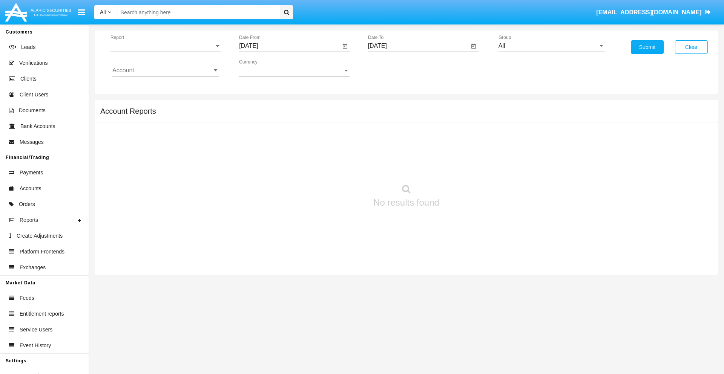
click at [165, 46] on span "Report" at bounding box center [162, 46] width 104 height 7
click at [162, 52] on span "Trades" at bounding box center [165, 52] width 107 height 18
click at [289, 46] on input "[DATE]" at bounding box center [289, 46] width 101 height 7
click at [264, 68] on span "[DATE]" at bounding box center [257, 68] width 17 height 6
click at [336, 167] on div "2025" at bounding box center [337, 167] width 24 height 14
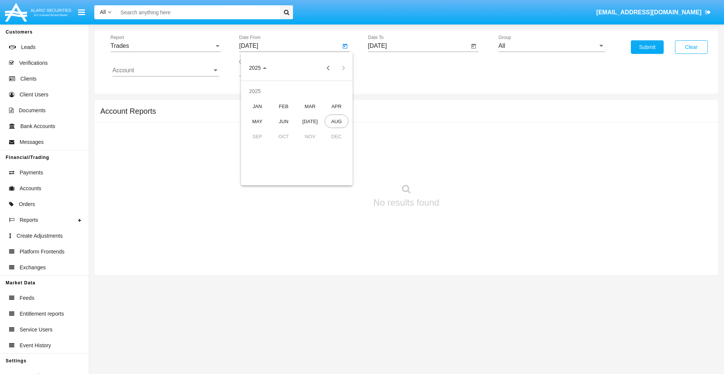
click at [257, 121] on div "MAY" at bounding box center [257, 122] width 24 height 14
click at [282, 130] on div "13" at bounding box center [282, 131] width 14 height 14
type input "05/13/25"
click at [418, 46] on input "[DATE]" at bounding box center [418, 46] width 101 height 7
click at [392, 68] on span "[DATE]" at bounding box center [386, 68] width 17 height 6
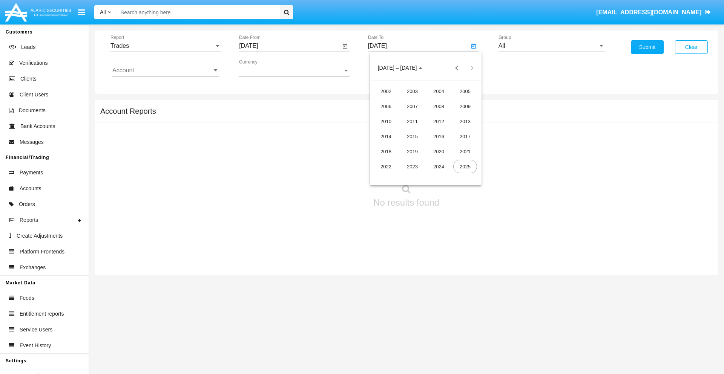
click at [465, 167] on div "2025" at bounding box center [465, 167] width 24 height 14
click at [465, 121] on div "AUG" at bounding box center [465, 122] width 24 height 14
click at [425, 130] on div "13" at bounding box center [426, 131] width 14 height 14
type input "[DATE]"
click at [551, 46] on input "All" at bounding box center [551, 46] width 107 height 7
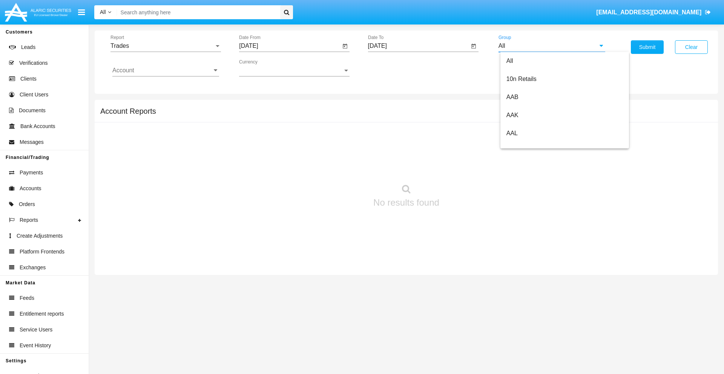
scroll to position [404, 0]
click at [530, 145] on span "Hammer Web Lite" at bounding box center [530, 145] width 49 height 6
type input "Hammer Web Lite"
click at [165, 70] on input "Account" at bounding box center [165, 70] width 107 height 7
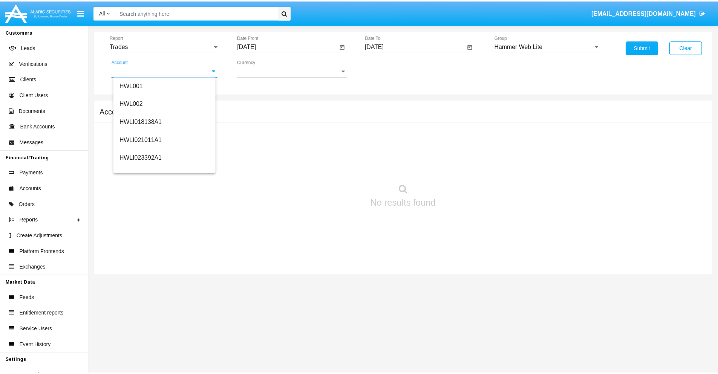
scroll to position [115, 0]
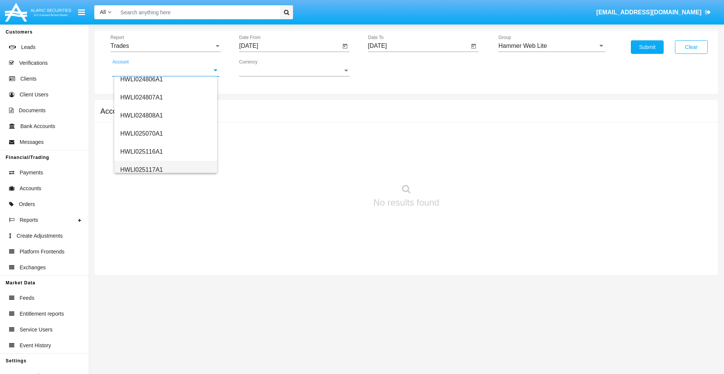
click at [141, 170] on span "HWLI025117A1" at bounding box center [141, 170] width 43 height 6
type input "HWLI025117A1"
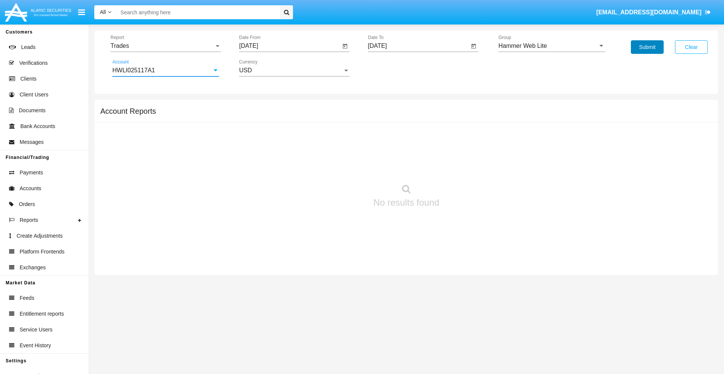
click at [647, 47] on button "Submit" at bounding box center [647, 47] width 33 height 14
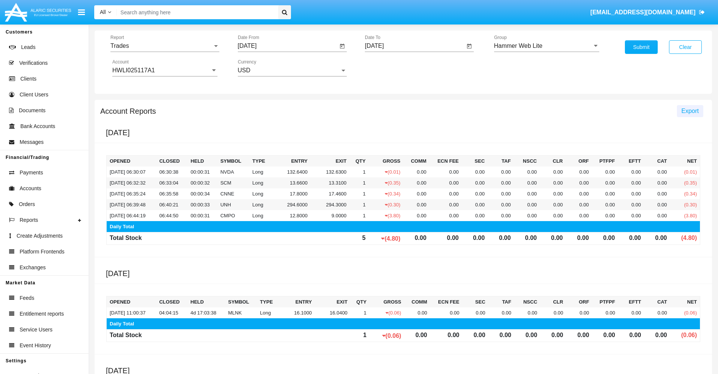
click at [690, 111] on span "Export" at bounding box center [690, 111] width 17 height 6
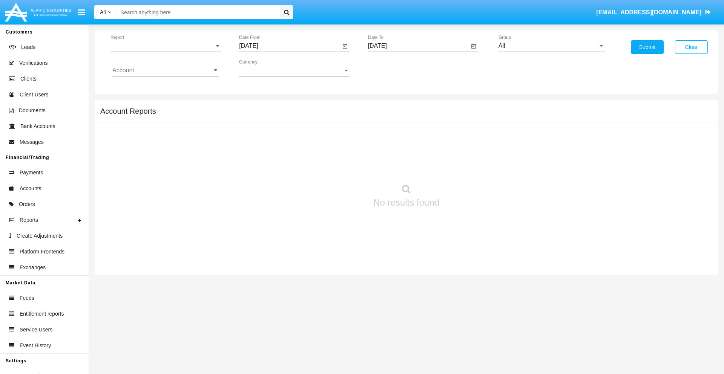
click at [165, 46] on span "Report" at bounding box center [162, 46] width 104 height 7
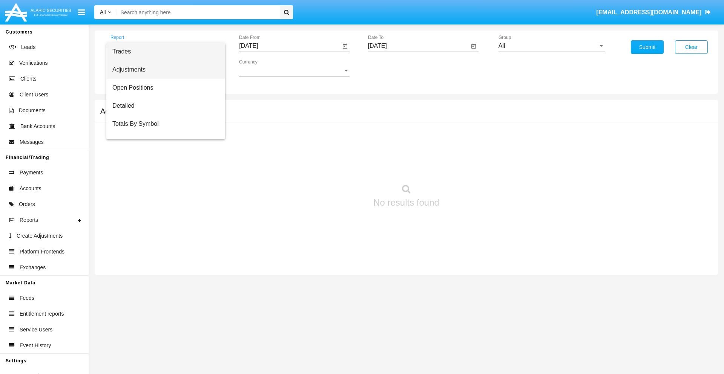
click at [162, 70] on span "Adjustments" at bounding box center [165, 70] width 107 height 18
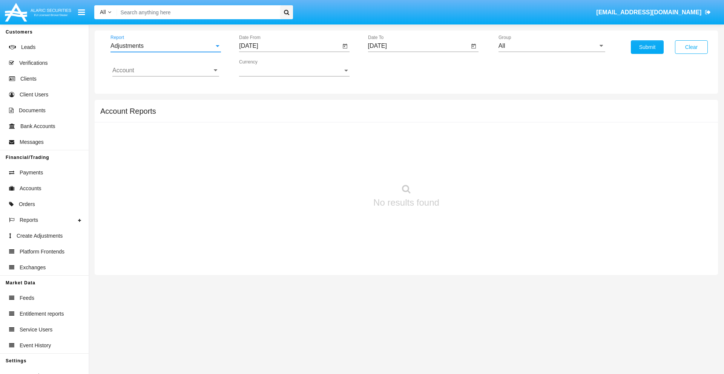
click at [289, 46] on input "[DATE]" at bounding box center [289, 46] width 101 height 7
click at [264, 68] on span "[DATE]" at bounding box center [257, 68] width 17 height 6
click at [336, 167] on div "2025" at bounding box center [337, 167] width 24 height 14
click at [310, 121] on div "[DATE]" at bounding box center [310, 122] width 24 height 14
click at [251, 146] on div "13" at bounding box center [252, 146] width 14 height 14
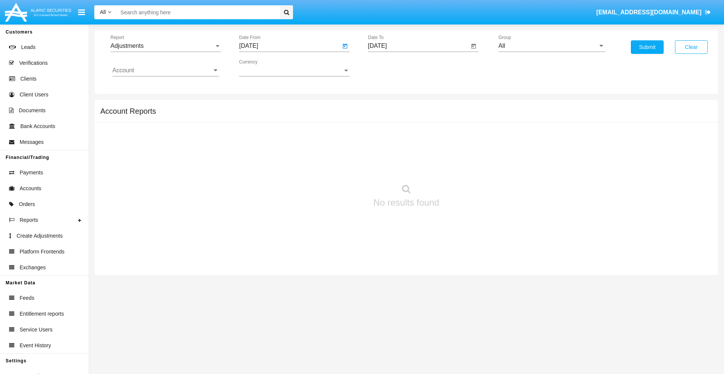
type input "[DATE]"
click at [418, 46] on input "[DATE]" at bounding box center [418, 46] width 101 height 7
click at [392, 68] on span "[DATE]" at bounding box center [386, 68] width 17 height 6
click at [465, 167] on div "2025" at bounding box center [465, 167] width 24 height 14
click at [465, 121] on div "AUG" at bounding box center [465, 122] width 24 height 14
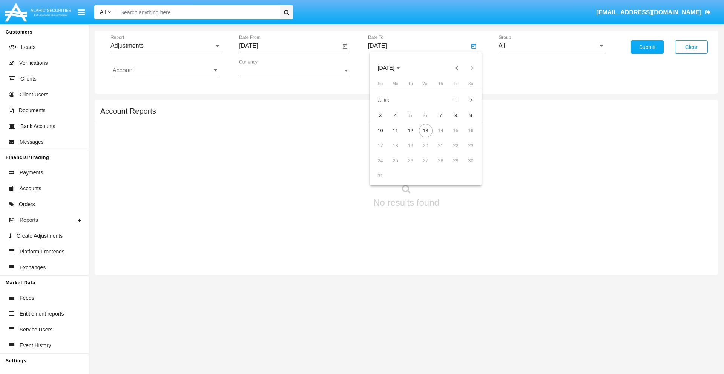
click at [425, 130] on div "13" at bounding box center [426, 131] width 14 height 14
type input "[DATE]"
click at [551, 46] on input "All" at bounding box center [551, 46] width 107 height 7
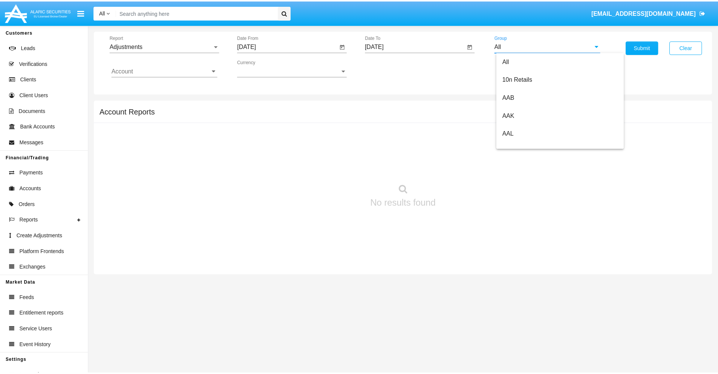
scroll to position [169, 0]
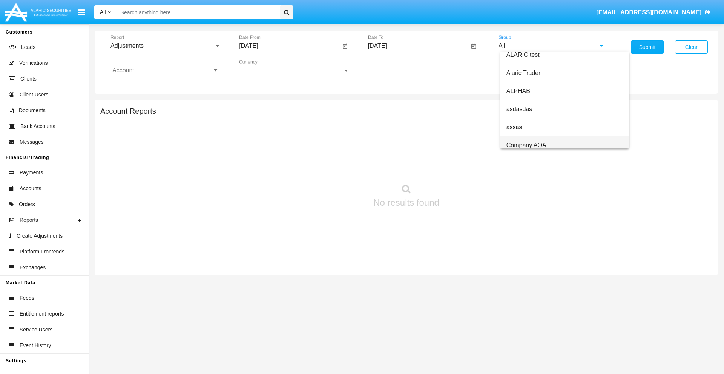
click at [526, 145] on span "Company AQA" at bounding box center [526, 145] width 40 height 6
type input "Company AQA"
click at [165, 70] on input "Account" at bounding box center [165, 70] width 107 height 7
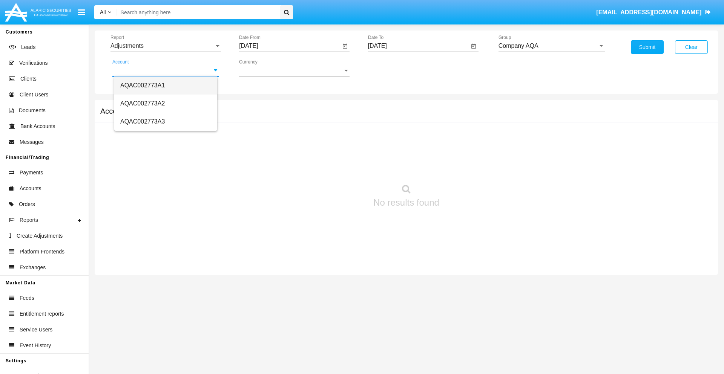
click at [142, 85] on span "AQAC002773A1" at bounding box center [142, 85] width 44 height 6
type input "AQAC002773A1"
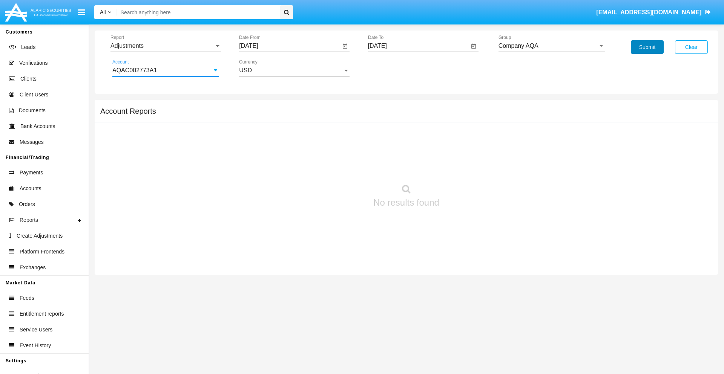
click at [647, 47] on button "Submit" at bounding box center [647, 47] width 33 height 14
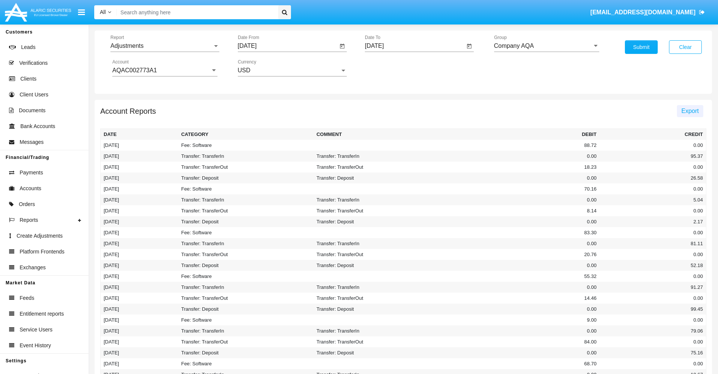
click at [690, 111] on span "Export" at bounding box center [690, 111] width 17 height 6
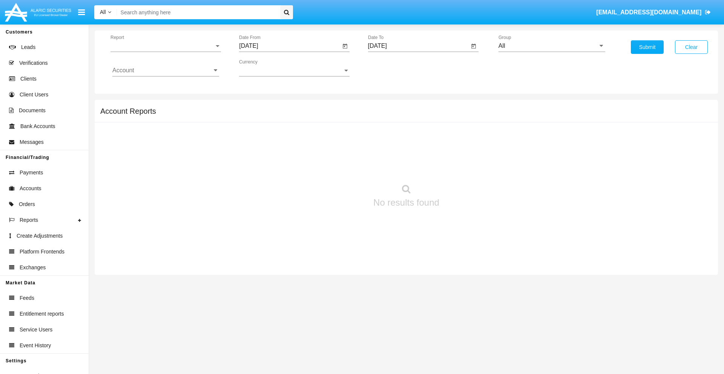
click at [165, 46] on span "Report" at bounding box center [162, 46] width 104 height 7
click at [162, 88] on span "Open Positions" at bounding box center [165, 88] width 107 height 18
click at [289, 46] on input "[DATE]" at bounding box center [289, 46] width 101 height 7
click at [264, 68] on span "[DATE]" at bounding box center [257, 68] width 17 height 6
click at [336, 167] on div "2025" at bounding box center [337, 167] width 24 height 14
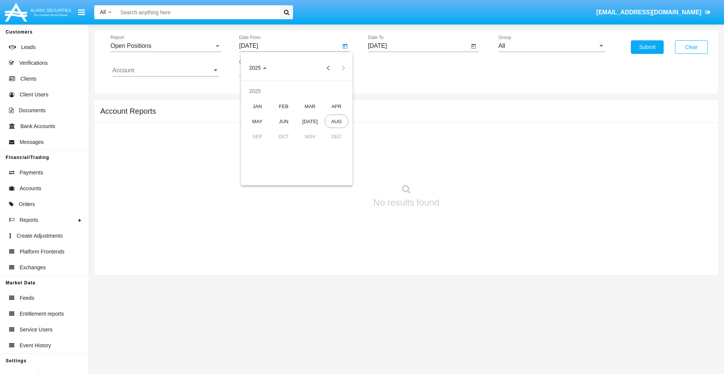
click at [310, 121] on div "[DATE]" at bounding box center [310, 122] width 24 height 14
click at [251, 146] on div "13" at bounding box center [252, 146] width 14 height 14
type input "[DATE]"
click at [418, 46] on input "[DATE]" at bounding box center [418, 46] width 101 height 7
click at [392, 68] on span "[DATE]" at bounding box center [386, 68] width 17 height 6
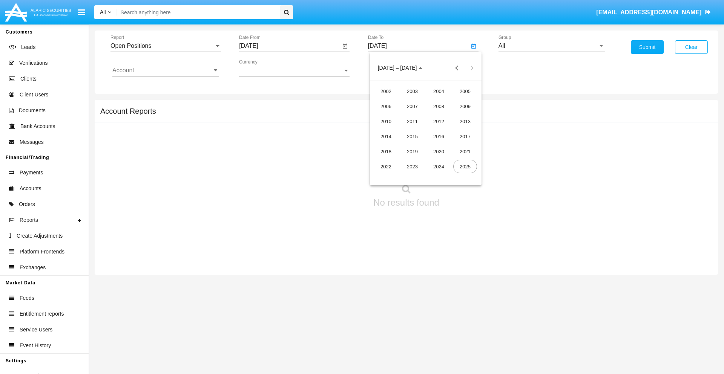
click at [465, 167] on div "2025" at bounding box center [465, 167] width 24 height 14
click at [465, 121] on div "AUG" at bounding box center [465, 122] width 24 height 14
click at [425, 130] on div "13" at bounding box center [426, 131] width 14 height 14
type input "[DATE]"
click at [551, 46] on input "All" at bounding box center [551, 46] width 107 height 7
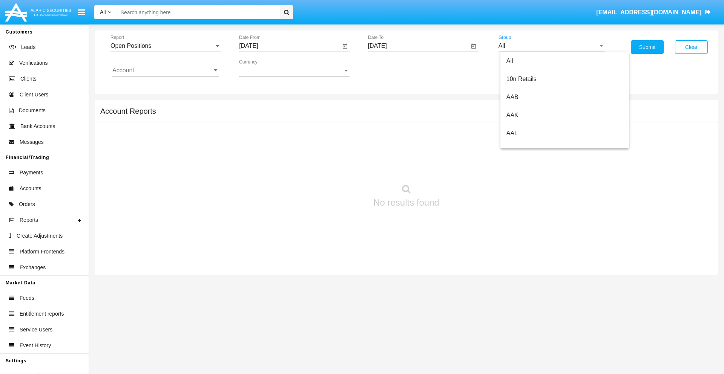
scroll to position [404, 0]
click at [530, 145] on span "Hammer Web Lite" at bounding box center [530, 145] width 49 height 6
type input "Hammer Web Lite"
click at [165, 70] on input "Account" at bounding box center [165, 70] width 107 height 7
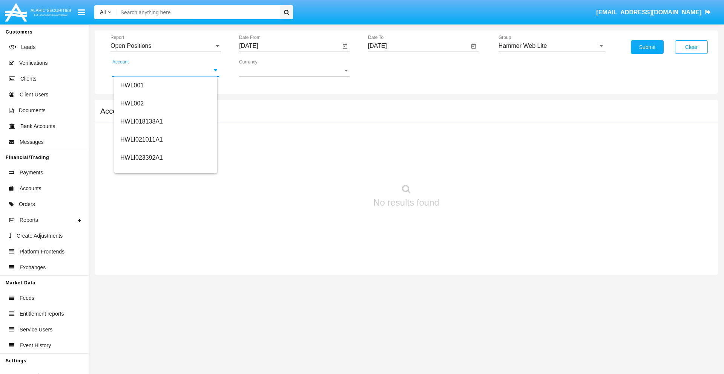
scroll to position [115, 0]
click at [141, 170] on span "HWLI025117A1" at bounding box center [141, 170] width 43 height 6
type input "HWLI025117A1"
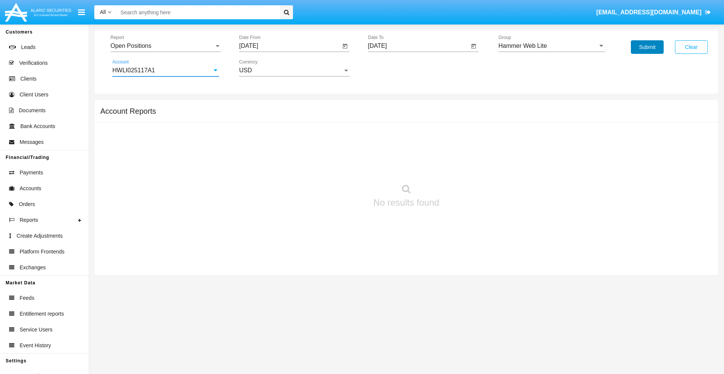
click at [647, 47] on button "Submit" at bounding box center [647, 47] width 33 height 14
click at [165, 46] on span "Report" at bounding box center [162, 46] width 104 height 7
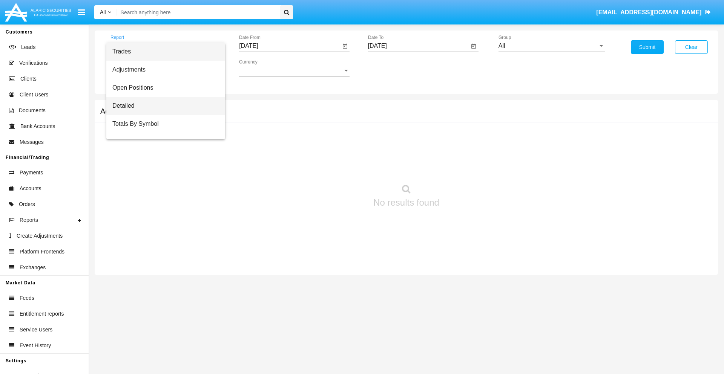
click at [162, 106] on span "Detailed" at bounding box center [165, 106] width 107 height 18
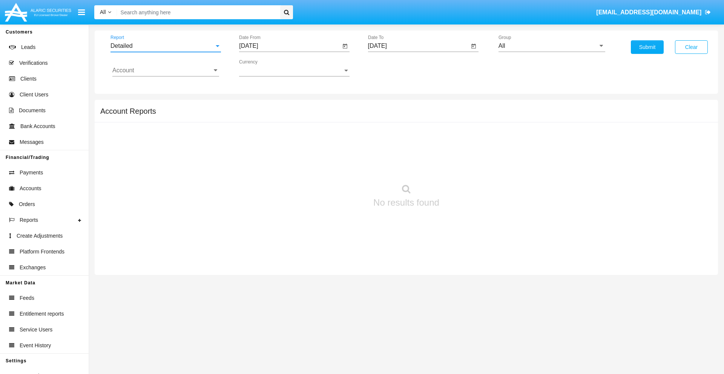
click at [289, 46] on input "[DATE]" at bounding box center [289, 46] width 101 height 7
click at [264, 68] on span "[DATE]" at bounding box center [257, 68] width 17 height 6
click at [336, 167] on div "2025" at bounding box center [337, 167] width 24 height 14
click at [336, 121] on div "AUG" at bounding box center [337, 122] width 24 height 14
click at [251, 115] on div "3" at bounding box center [252, 116] width 14 height 14
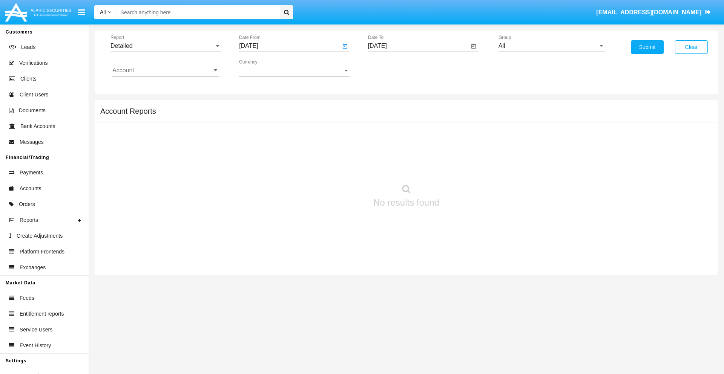
type input "08/03/25"
click at [418, 46] on input "[DATE]" at bounding box center [418, 46] width 101 height 7
click at [392, 68] on span "[DATE]" at bounding box center [386, 68] width 17 height 6
click at [465, 167] on div "2025" at bounding box center [465, 167] width 24 height 14
click at [465, 121] on div "AUG" at bounding box center [465, 122] width 24 height 14
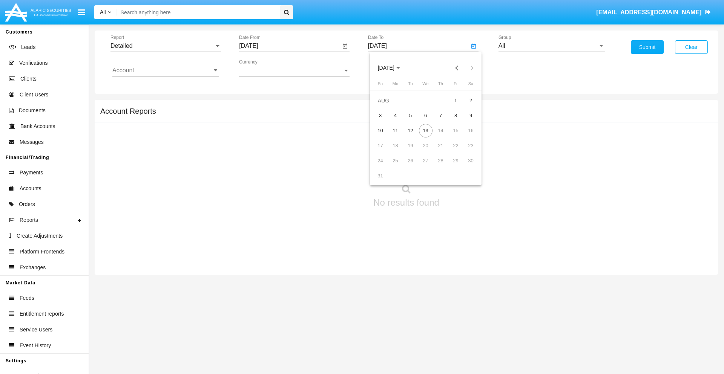
click at [425, 130] on div "13" at bounding box center [426, 131] width 14 height 14
type input "[DATE]"
click at [551, 46] on input "All" at bounding box center [551, 46] width 107 height 7
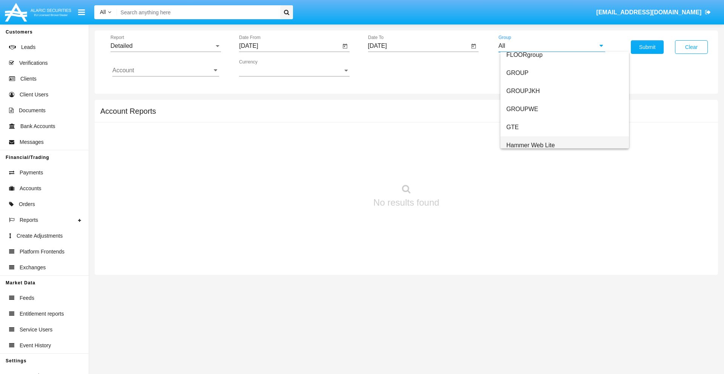
click at [530, 145] on span "Hammer Web Lite" at bounding box center [530, 145] width 49 height 6
type input "Hammer Web Lite"
click at [165, 70] on input "Account" at bounding box center [165, 70] width 107 height 7
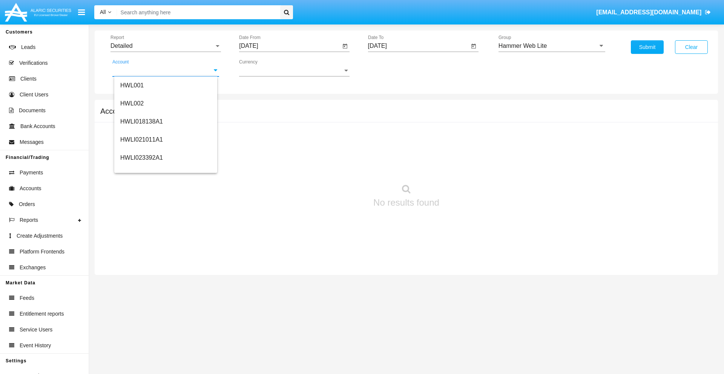
click at [141, 281] on span "HWLI025117A1" at bounding box center [141, 284] width 43 height 6
type input "HWLI025117A1"
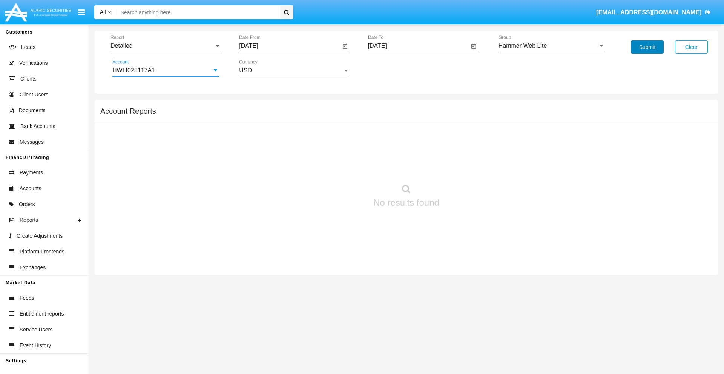
click at [647, 47] on button "Submit" at bounding box center [647, 47] width 33 height 14
click at [165, 46] on span "Report" at bounding box center [162, 46] width 104 height 7
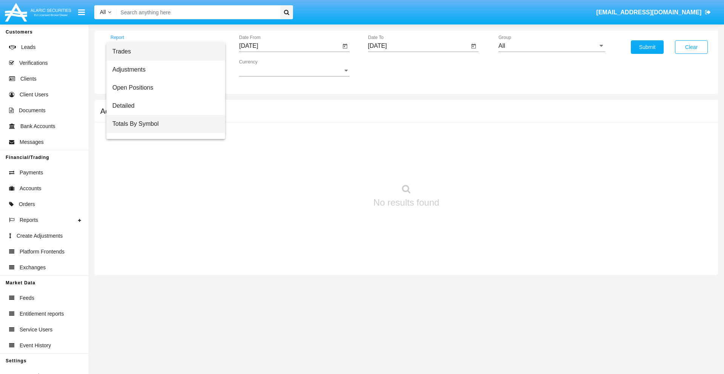
click at [162, 124] on span "Totals By Symbol" at bounding box center [165, 124] width 107 height 18
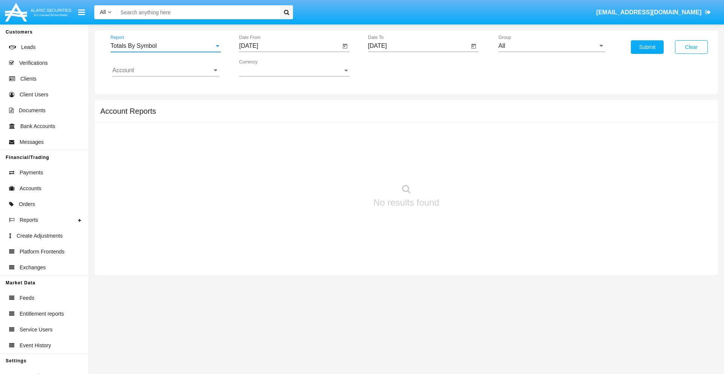
click at [289, 46] on input "[DATE]" at bounding box center [289, 46] width 101 height 7
click at [264, 68] on span "[DATE]" at bounding box center [257, 68] width 17 height 6
click at [336, 167] on div "2025" at bounding box center [337, 167] width 24 height 14
click at [310, 121] on div "[DATE]" at bounding box center [310, 122] width 24 height 14
click at [267, 146] on div "14" at bounding box center [267, 146] width 14 height 14
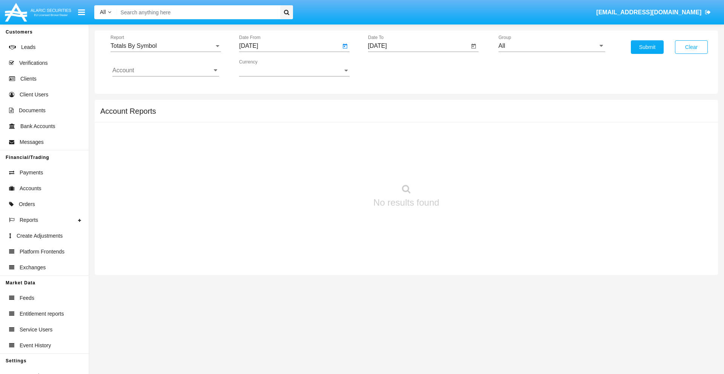
type input "07/14/25"
click at [418, 46] on input "[DATE]" at bounding box center [418, 46] width 101 height 7
click at [392, 68] on span "[DATE]" at bounding box center [386, 68] width 17 height 6
click at [465, 167] on div "2025" at bounding box center [465, 167] width 24 height 14
click at [465, 121] on div "AUG" at bounding box center [465, 122] width 24 height 14
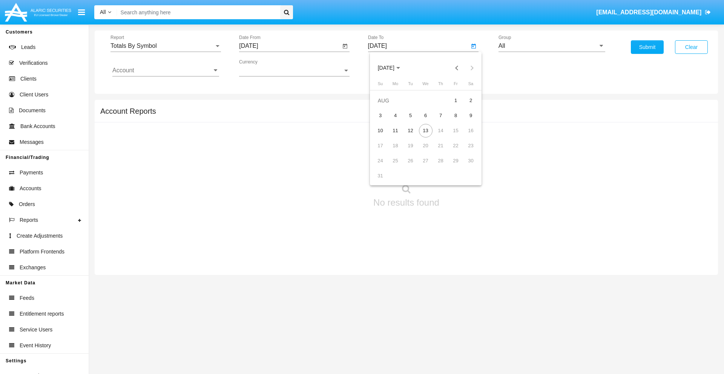
click at [425, 130] on div "13" at bounding box center [426, 131] width 14 height 14
type input "[DATE]"
click at [551, 46] on input "All" at bounding box center [551, 46] width 107 height 7
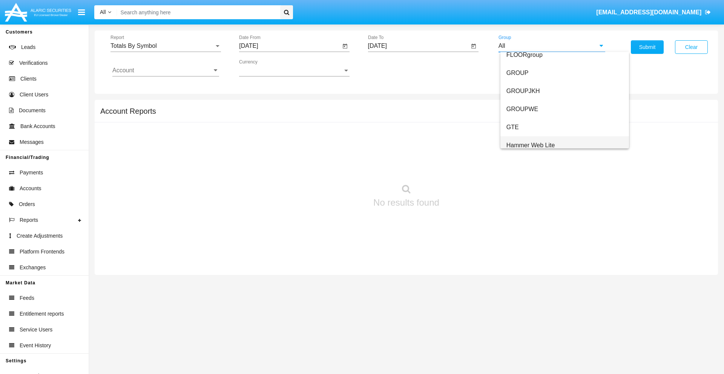
click at [530, 145] on span "Hammer Web Lite" at bounding box center [530, 145] width 49 height 6
type input "Hammer Web Lite"
click at [165, 70] on input "Account" at bounding box center [165, 70] width 107 height 7
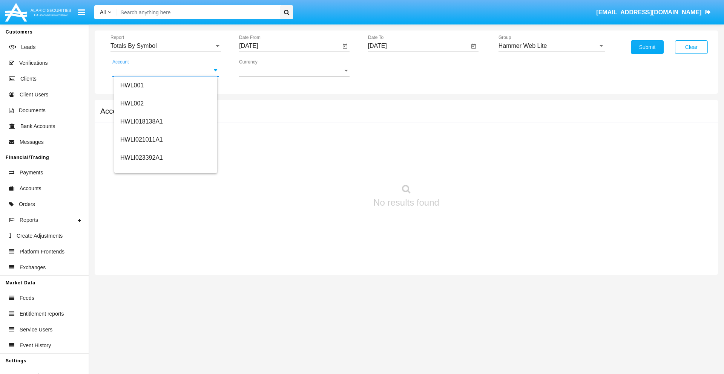
scroll to position [115, 0]
click at [141, 170] on span "HWLI025117A1" at bounding box center [141, 170] width 43 height 6
type input "HWLI025117A1"
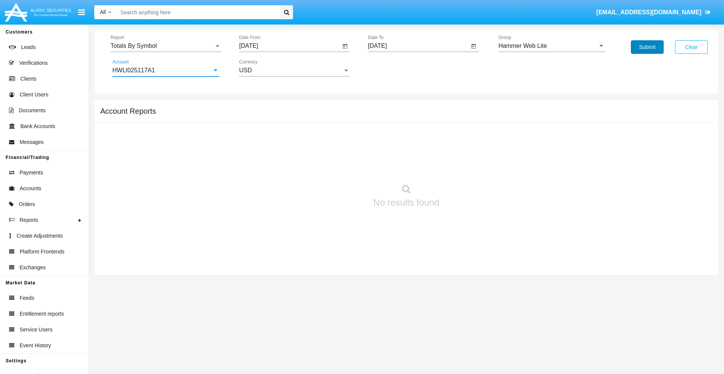
click at [647, 47] on button "Submit" at bounding box center [647, 47] width 33 height 14
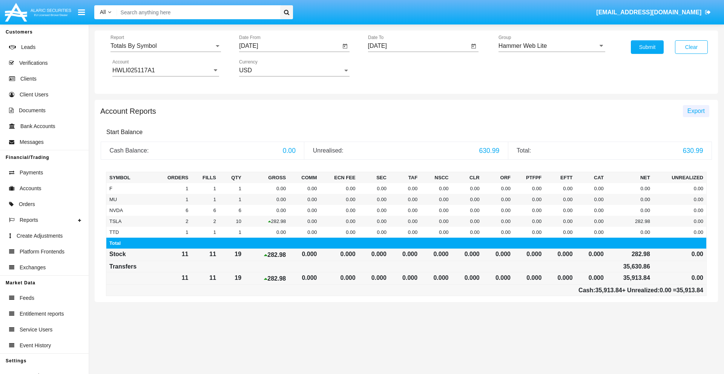
click at [695, 111] on span "Export" at bounding box center [695, 111] width 17 height 6
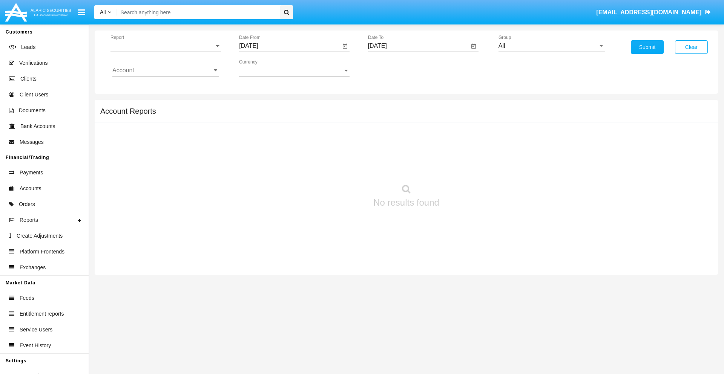
click at [165, 46] on span "Report" at bounding box center [162, 46] width 104 height 7
click at [162, 130] on span "Totals By Date" at bounding box center [165, 130] width 107 height 18
click at [289, 46] on input "[DATE]" at bounding box center [289, 46] width 101 height 7
click at [264, 68] on span "[DATE]" at bounding box center [257, 68] width 17 height 6
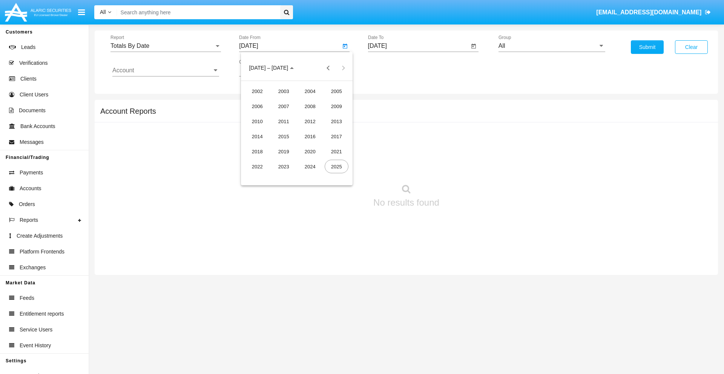
click at [336, 167] on div "2025" at bounding box center [337, 167] width 24 height 14
click at [310, 121] on div "[DATE]" at bounding box center [310, 122] width 24 height 14
click at [282, 176] on div "29" at bounding box center [282, 176] width 14 height 14
type input "07/29/25"
click at [418, 46] on input "[DATE]" at bounding box center [418, 46] width 101 height 7
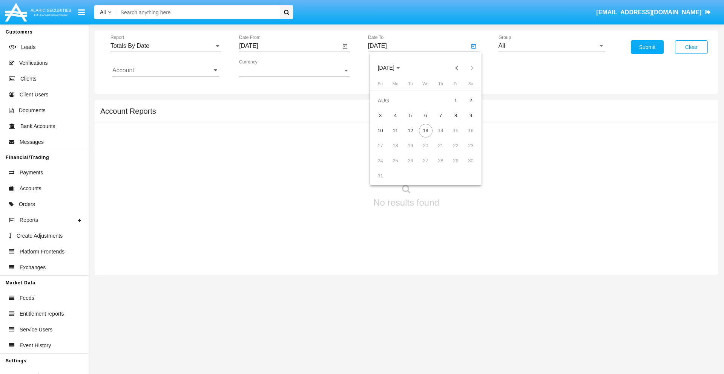
click at [392, 68] on span "[DATE]" at bounding box center [386, 68] width 17 height 6
click at [465, 167] on div "2025" at bounding box center [465, 167] width 24 height 14
click at [465, 121] on div "AUG" at bounding box center [465, 122] width 24 height 14
click at [425, 130] on div "13" at bounding box center [426, 131] width 14 height 14
type input "[DATE]"
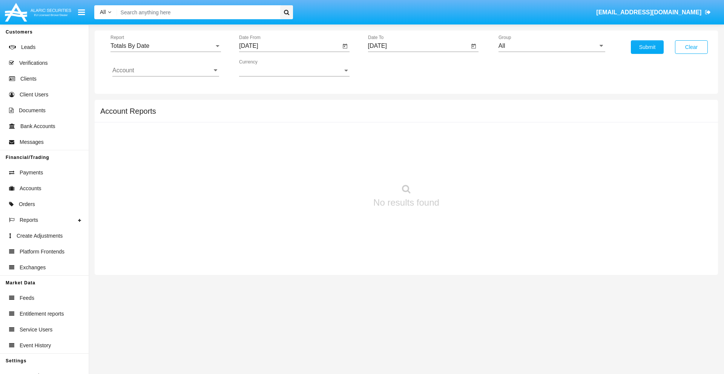
click at [551, 46] on input "All" at bounding box center [551, 46] width 107 height 7
type input "Hammer Web Lite"
click at [165, 70] on input "Account" at bounding box center [165, 70] width 107 height 7
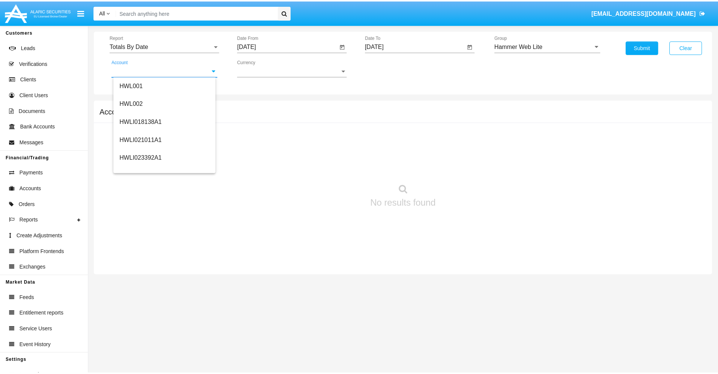
scroll to position [115, 0]
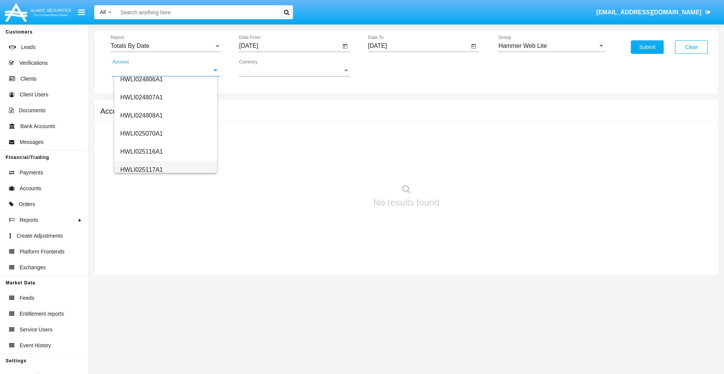
click at [141, 170] on span "HWLI025117A1" at bounding box center [141, 170] width 43 height 6
type input "HWLI025117A1"
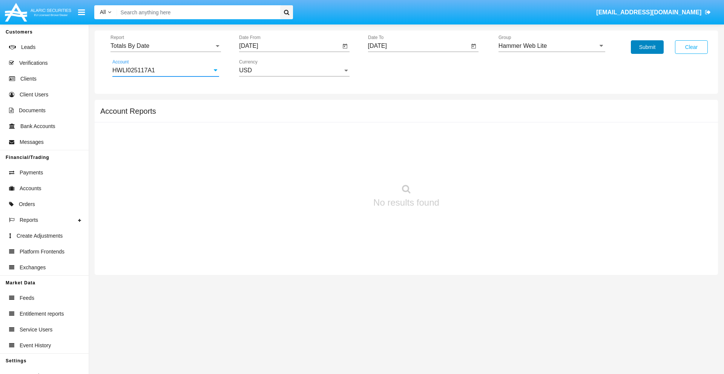
click at [647, 47] on button "Submit" at bounding box center [647, 47] width 33 height 14
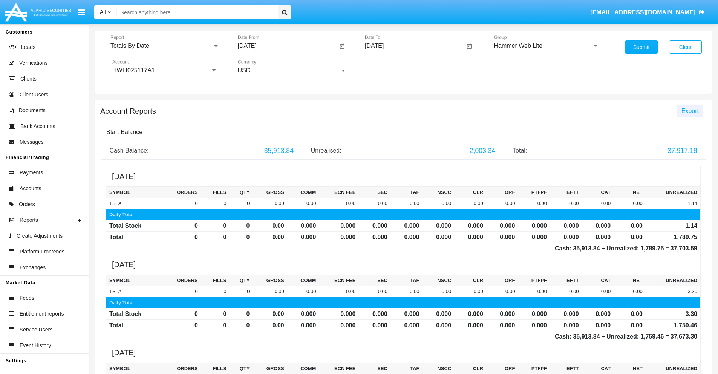
click at [690, 111] on span "Export" at bounding box center [690, 111] width 17 height 6
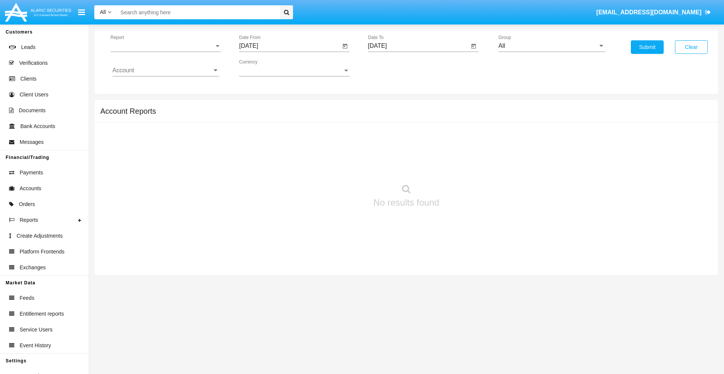
click at [165, 46] on span "Report" at bounding box center [162, 46] width 104 height 7
click at [162, 130] on span "Summary By Date" at bounding box center [165, 130] width 107 height 18
click at [289, 46] on input "[DATE]" at bounding box center [289, 46] width 101 height 7
click at [264, 68] on span "[DATE]" at bounding box center [257, 68] width 17 height 6
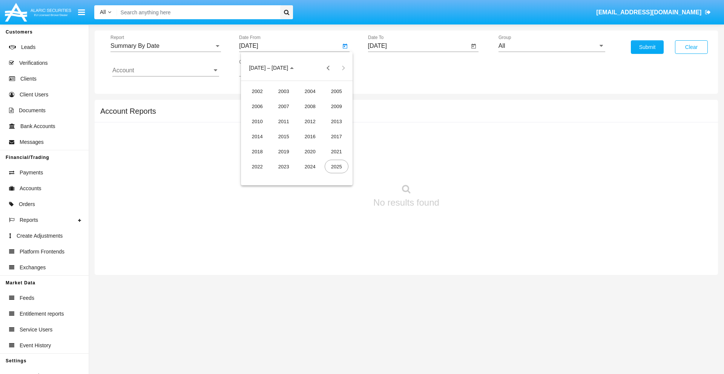
click at [336, 167] on div "2025" at bounding box center [337, 167] width 24 height 14
click at [310, 121] on div "[DATE]" at bounding box center [310, 122] width 24 height 14
click at [282, 176] on div "29" at bounding box center [282, 176] width 14 height 14
type input "07/29/25"
click at [418, 46] on input "[DATE]" at bounding box center [418, 46] width 101 height 7
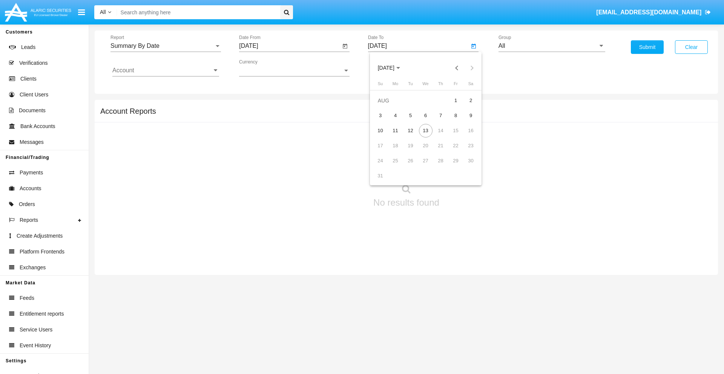
click at [392, 68] on span "[DATE]" at bounding box center [386, 68] width 17 height 6
click at [465, 167] on div "2025" at bounding box center [465, 167] width 24 height 14
click at [465, 121] on div "AUG" at bounding box center [465, 122] width 24 height 14
click at [425, 130] on div "13" at bounding box center [426, 131] width 14 height 14
type input "08/13/25"
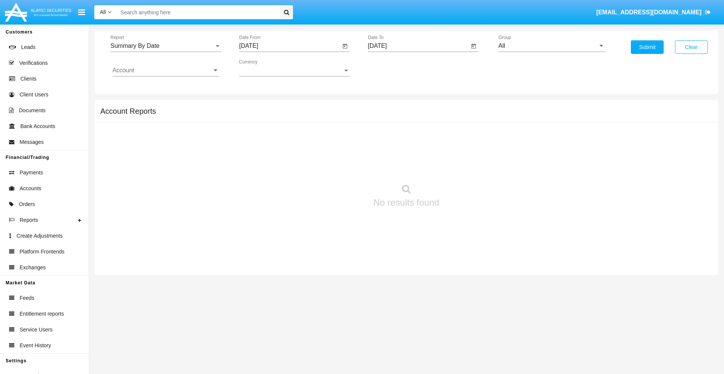
click at [551, 46] on input "All" at bounding box center [551, 46] width 107 height 7
click at [530, 145] on span "Hammer Web Lite" at bounding box center [530, 145] width 49 height 6
type input "Hammer Web Lite"
click at [165, 70] on input "Account" at bounding box center [165, 70] width 107 height 7
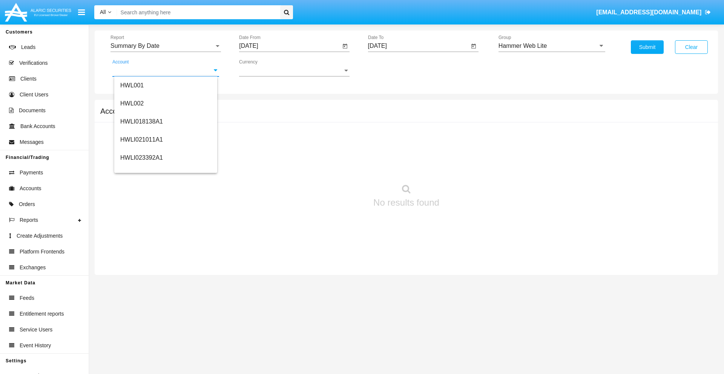
scroll to position [115, 0]
click at [141, 170] on span "HWLI025117A1" at bounding box center [141, 170] width 43 height 6
type input "HWLI025117A1"
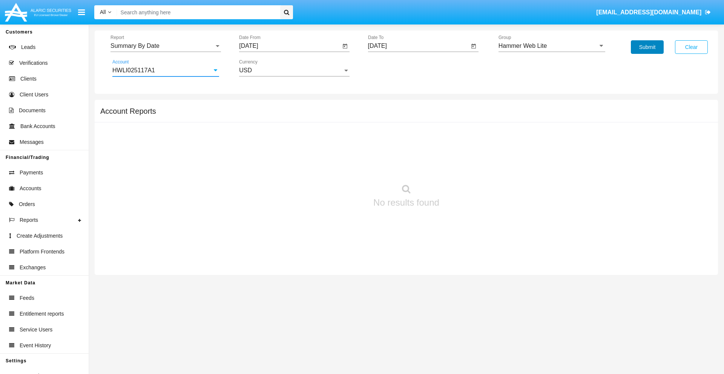
click at [647, 47] on button "Submit" at bounding box center [647, 47] width 33 height 14
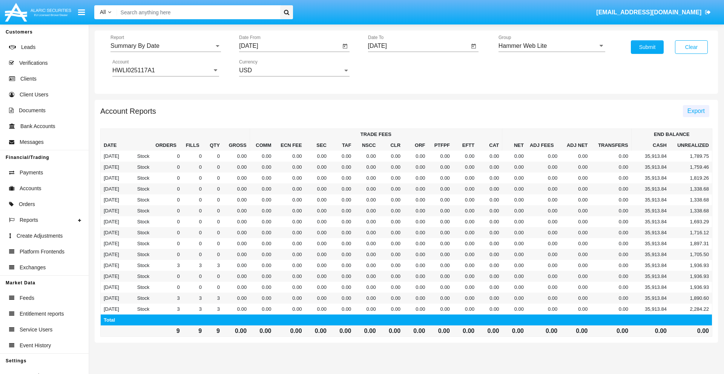
click at [695, 111] on span "Export" at bounding box center [695, 111] width 17 height 6
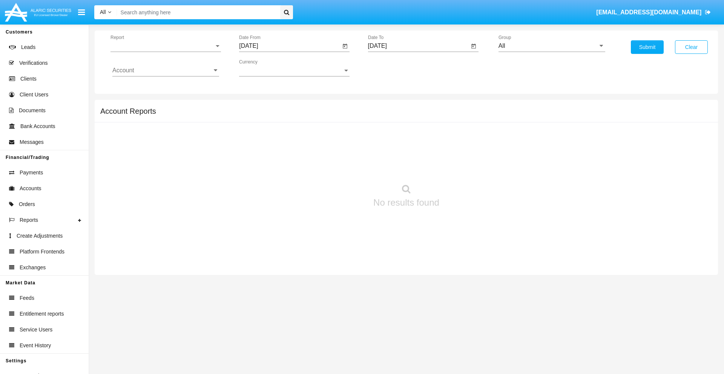
click at [165, 46] on span "Report" at bounding box center [162, 46] width 104 height 7
click at [162, 130] on span "Fees By Destination" at bounding box center [165, 130] width 107 height 18
click at [289, 46] on input "[DATE]" at bounding box center [289, 46] width 101 height 7
click at [264, 68] on span "[DATE]" at bounding box center [257, 68] width 17 height 6
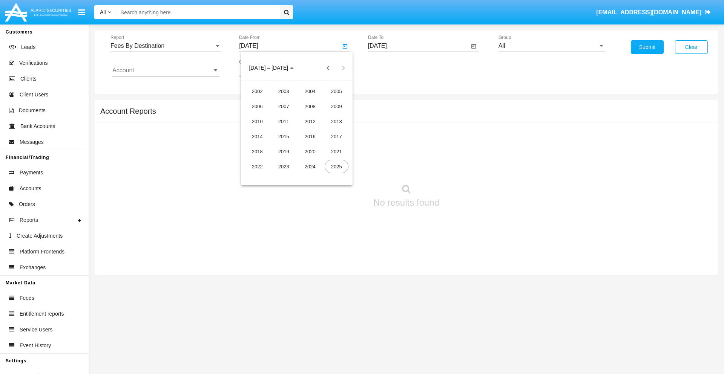
click at [336, 167] on div "2025" at bounding box center [337, 167] width 24 height 14
click at [257, 121] on div "MAY" at bounding box center [257, 122] width 24 height 14
click at [282, 130] on div "13" at bounding box center [282, 131] width 14 height 14
type input "[DATE]"
click at [418, 46] on input "[DATE]" at bounding box center [418, 46] width 101 height 7
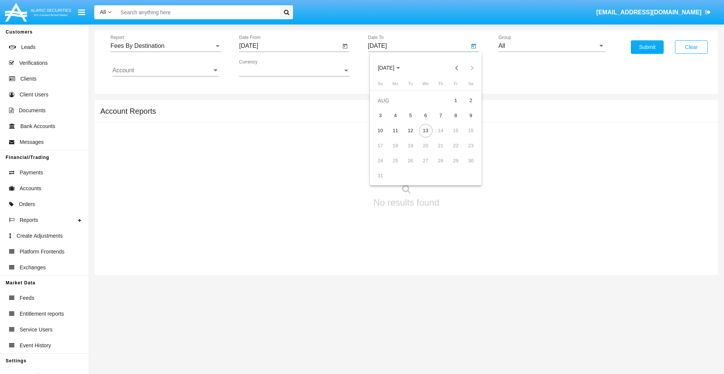
click at [392, 68] on span "[DATE]" at bounding box center [386, 68] width 17 height 6
click at [465, 167] on div "2025" at bounding box center [465, 167] width 24 height 14
click at [465, 121] on div "AUG" at bounding box center [465, 122] width 24 height 14
click at [425, 130] on div "13" at bounding box center [426, 131] width 14 height 14
type input "08/13/25"
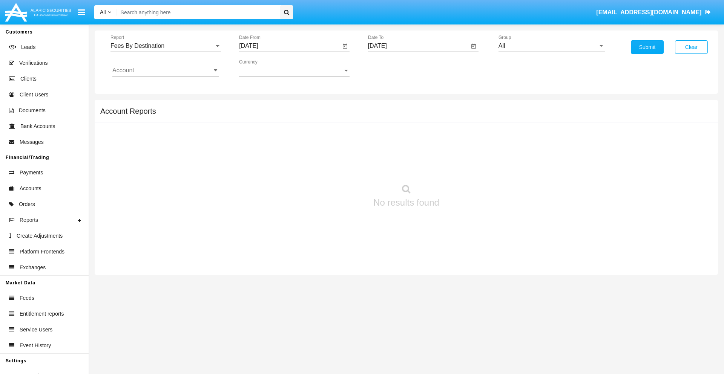
click at [551, 46] on input "All" at bounding box center [551, 46] width 107 height 7
type input "Hammer Web Lite"
click at [165, 70] on input "Account" at bounding box center [165, 70] width 107 height 7
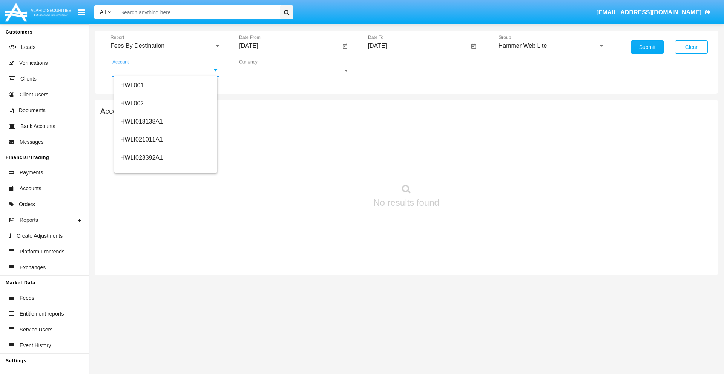
scroll to position [115, 0]
click at [141, 170] on span "HWLI025117A1" at bounding box center [141, 170] width 43 height 6
type input "HWLI025117A1"
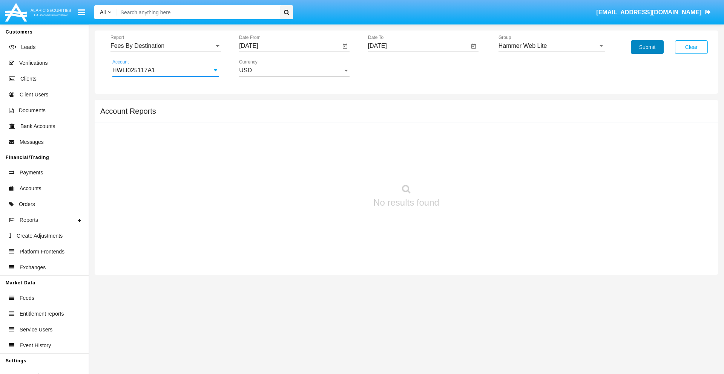
click at [647, 47] on button "Submit" at bounding box center [647, 47] width 33 height 14
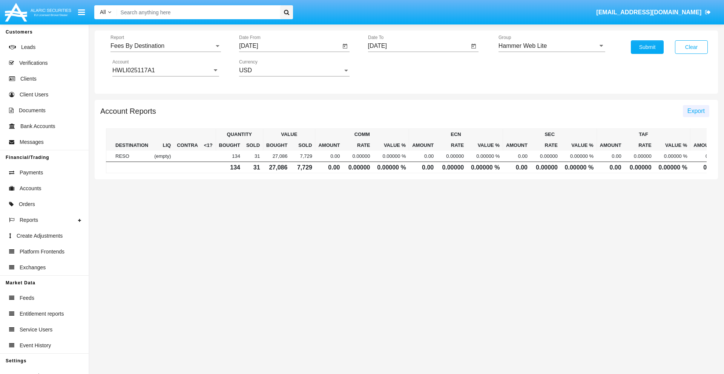
click at [695, 111] on span "Export" at bounding box center [695, 111] width 17 height 6
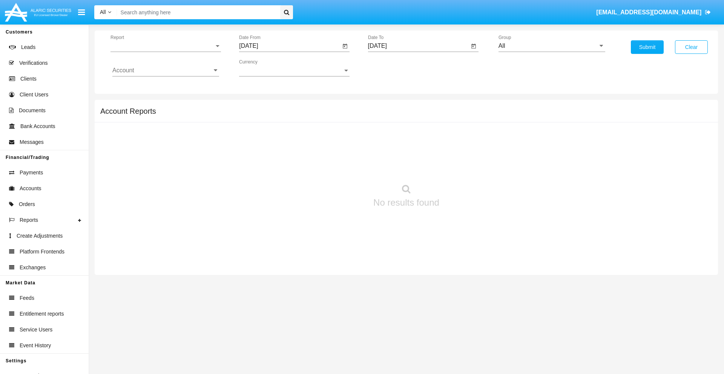
click at [165, 46] on span "Report" at bounding box center [162, 46] width 104 height 7
click at [162, 52] on span "Trades" at bounding box center [165, 52] width 107 height 18
click at [289, 46] on input "[DATE]" at bounding box center [289, 46] width 101 height 7
click at [264, 68] on span "[DATE]" at bounding box center [257, 68] width 17 height 6
click at [283, 152] on div "2019" at bounding box center [284, 152] width 24 height 14
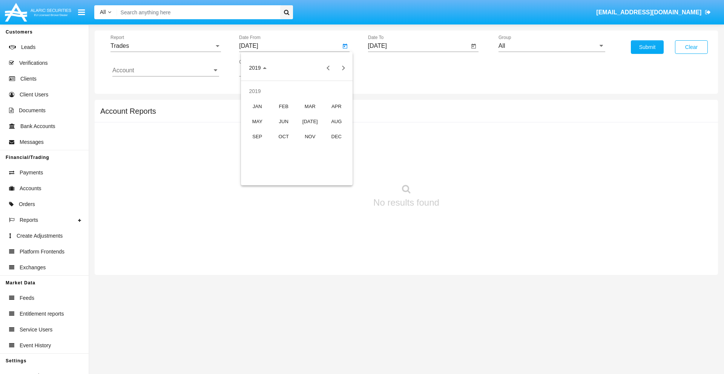
click at [257, 106] on div "JAN" at bounding box center [257, 107] width 24 height 14
click at [282, 115] on div "1" at bounding box center [282, 116] width 14 height 14
type input "[DATE]"
click at [418, 46] on input "[DATE]" at bounding box center [418, 46] width 101 height 7
click at [392, 68] on span "[DATE]" at bounding box center [386, 68] width 17 height 6
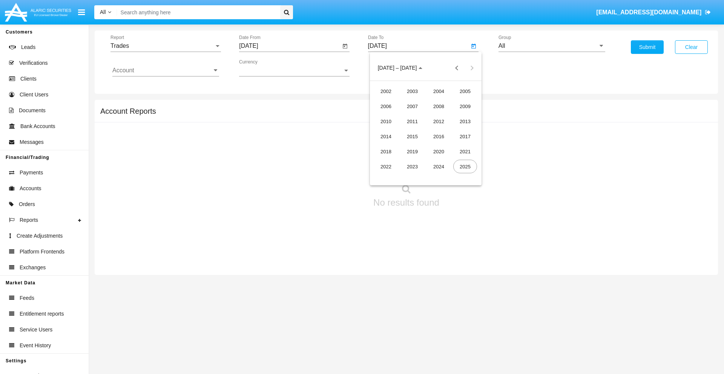
click at [412, 152] on div "2019" at bounding box center [412, 152] width 24 height 14
click at [386, 106] on div "JAN" at bounding box center [386, 107] width 24 height 14
click at [410, 115] on div "1" at bounding box center [411, 116] width 14 height 14
type input "[DATE]"
click at [165, 70] on input "Account" at bounding box center [165, 70] width 107 height 7
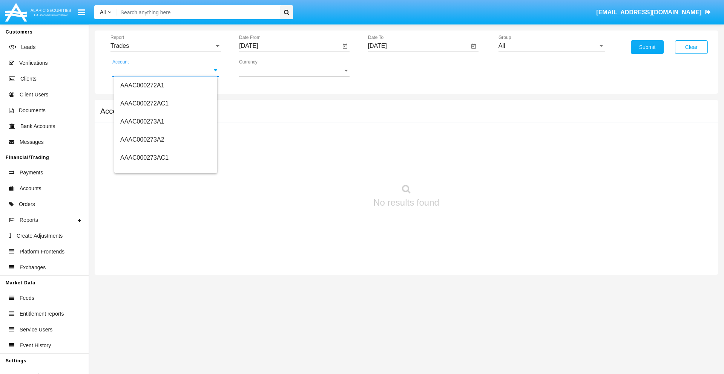
scroll to position [68274, 0]
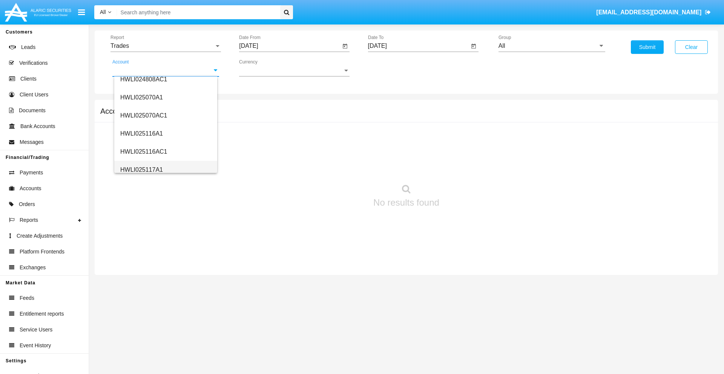
click at [141, 170] on span "HWLI025117A1" at bounding box center [141, 170] width 43 height 6
type input "HWLI025117A1"
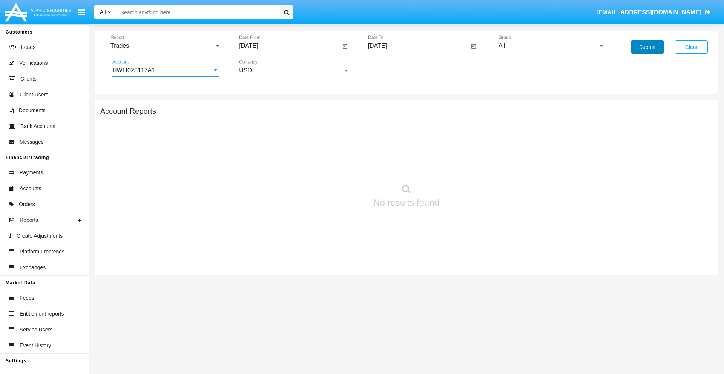
click at [647, 47] on button "Submit" at bounding box center [647, 47] width 33 height 14
click at [165, 46] on span "Report" at bounding box center [162, 46] width 104 height 7
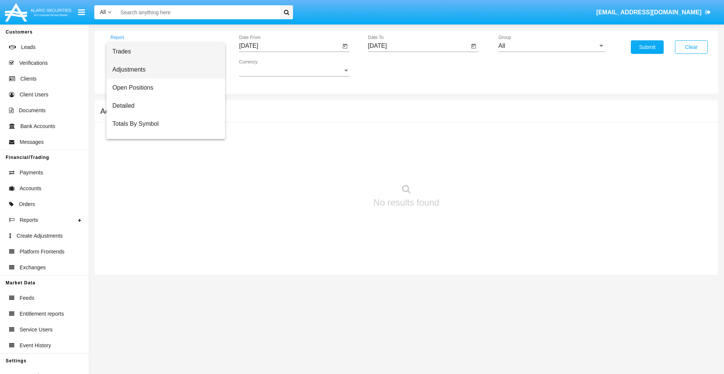
click at [162, 70] on span "Adjustments" at bounding box center [165, 70] width 107 height 18
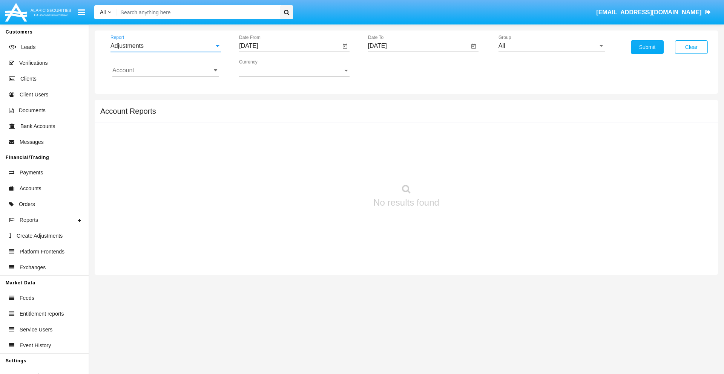
click at [289, 46] on input "[DATE]" at bounding box center [289, 46] width 101 height 7
click at [264, 68] on span "[DATE]" at bounding box center [257, 68] width 17 height 6
click at [283, 152] on div "2019" at bounding box center [284, 152] width 24 height 14
click at [257, 106] on div "JAN" at bounding box center [257, 107] width 24 height 14
click at [282, 115] on div "1" at bounding box center [282, 116] width 14 height 14
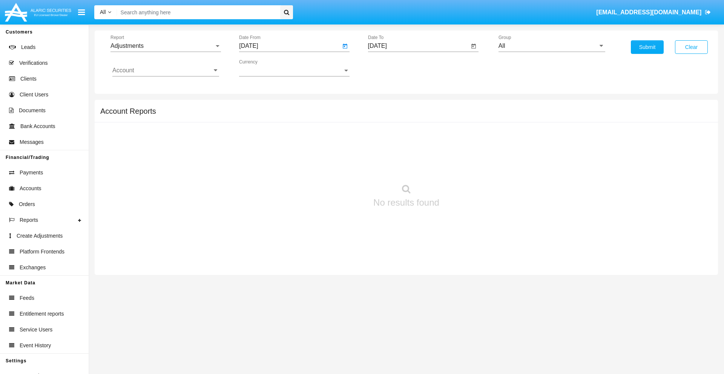
type input "[DATE]"
click at [418, 46] on input "[DATE]" at bounding box center [418, 46] width 101 height 7
click at [392, 68] on span "[DATE]" at bounding box center [386, 68] width 17 height 6
click at [412, 152] on div "2019" at bounding box center [412, 152] width 24 height 14
click at [386, 106] on div "JAN" at bounding box center [386, 107] width 24 height 14
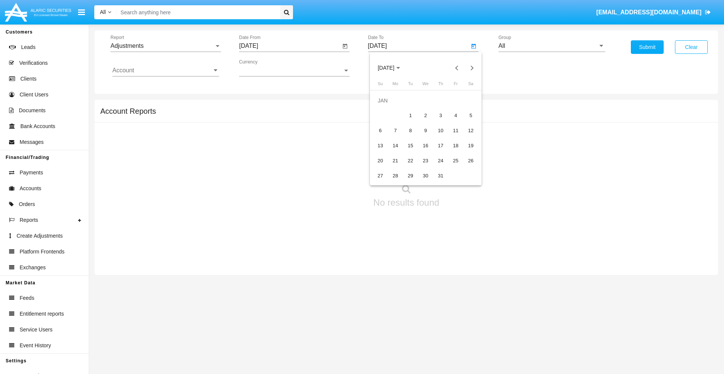
click at [410, 115] on div "1" at bounding box center [411, 116] width 14 height 14
type input "[DATE]"
click at [165, 70] on input "Account" at bounding box center [165, 70] width 107 height 7
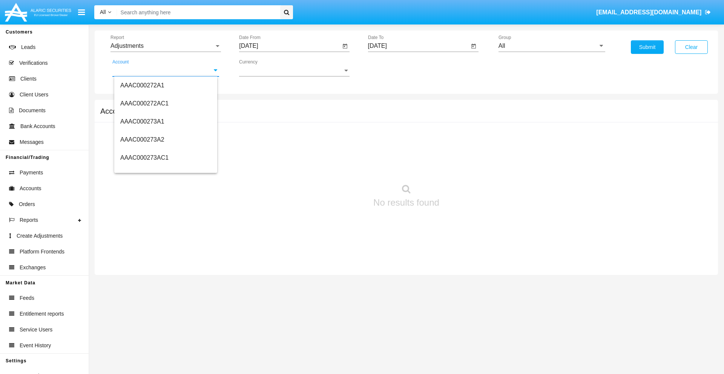
scroll to position [68274, 0]
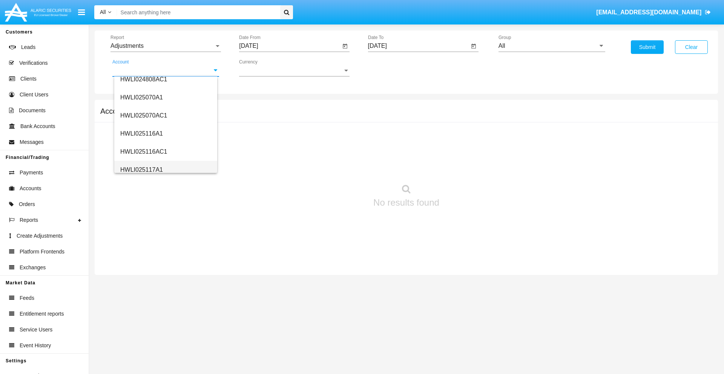
click at [141, 170] on span "HWLI025117A1" at bounding box center [141, 170] width 43 height 6
type input "HWLI025117A1"
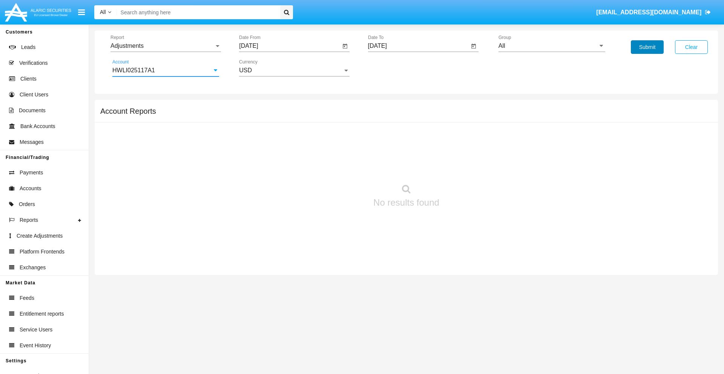
click at [647, 47] on button "Submit" at bounding box center [647, 47] width 33 height 14
click at [165, 46] on span "Report" at bounding box center [162, 46] width 104 height 7
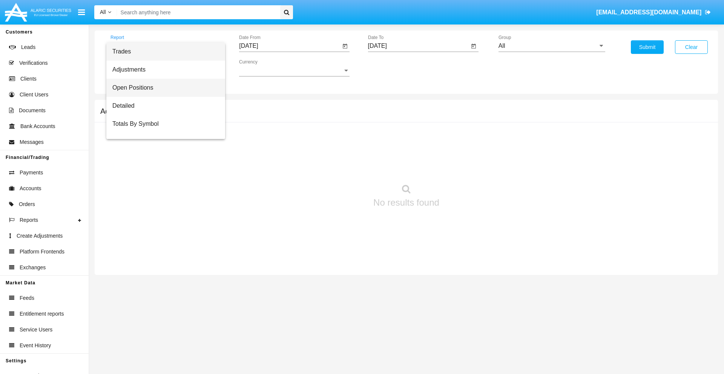
click at [162, 88] on span "Open Positions" at bounding box center [165, 88] width 107 height 18
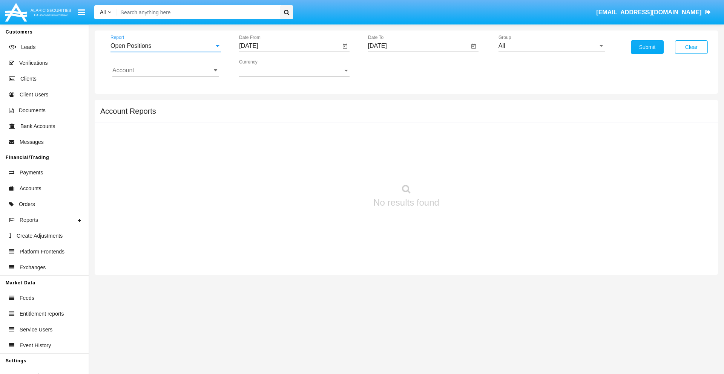
click at [289, 46] on input "[DATE]" at bounding box center [289, 46] width 101 height 7
click at [264, 68] on span "[DATE]" at bounding box center [257, 68] width 17 height 6
click at [283, 152] on div "2019" at bounding box center [284, 152] width 24 height 14
click at [257, 106] on div "JAN" at bounding box center [257, 107] width 24 height 14
click at [282, 115] on div "1" at bounding box center [282, 116] width 14 height 14
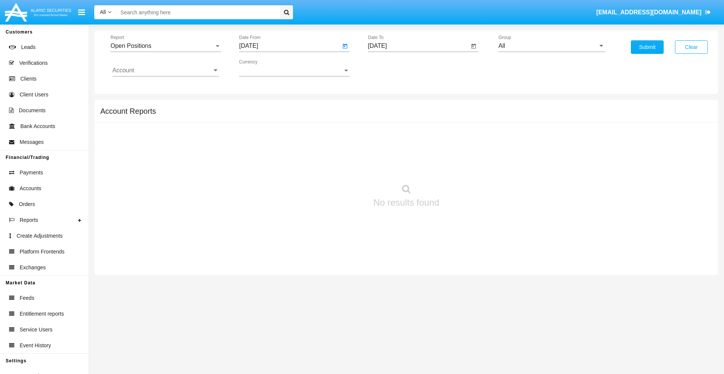
type input "[DATE]"
click at [418, 46] on input "[DATE]" at bounding box center [418, 46] width 101 height 7
click at [392, 68] on span "[DATE]" at bounding box center [386, 68] width 17 height 6
click at [412, 152] on div "2019" at bounding box center [412, 152] width 24 height 14
click at [386, 106] on div "JAN" at bounding box center [386, 107] width 24 height 14
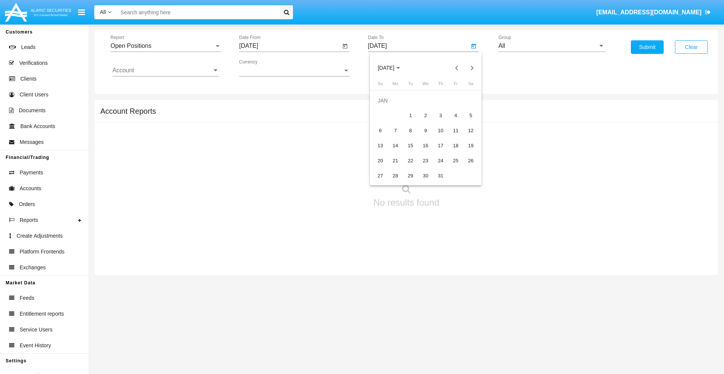
click at [410, 115] on div "1" at bounding box center [411, 116] width 14 height 14
type input "[DATE]"
click at [165, 70] on input "Account" at bounding box center [165, 70] width 107 height 7
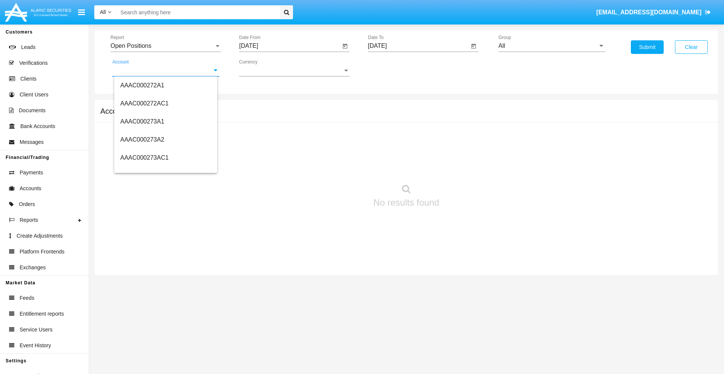
scroll to position [68274, 0]
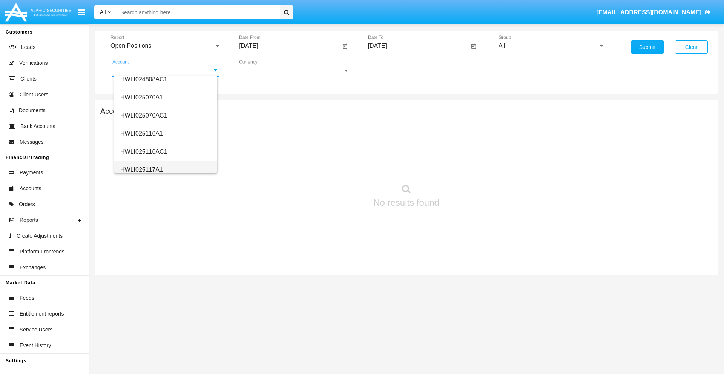
click at [141, 170] on span "HWLI025117A1" at bounding box center [141, 170] width 43 height 6
type input "HWLI025117A1"
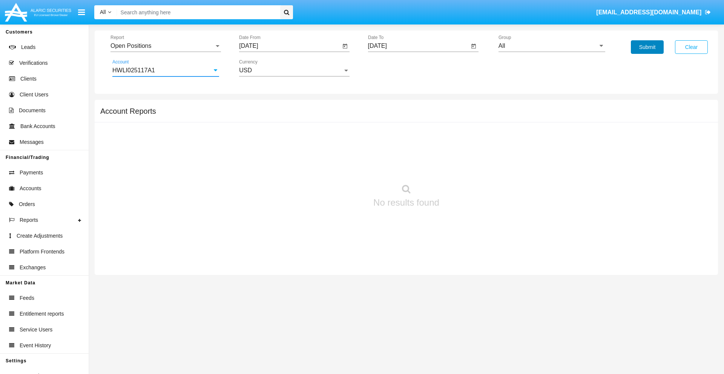
click at [647, 47] on button "Submit" at bounding box center [647, 47] width 33 height 14
click at [165, 46] on span "Report" at bounding box center [162, 46] width 104 height 7
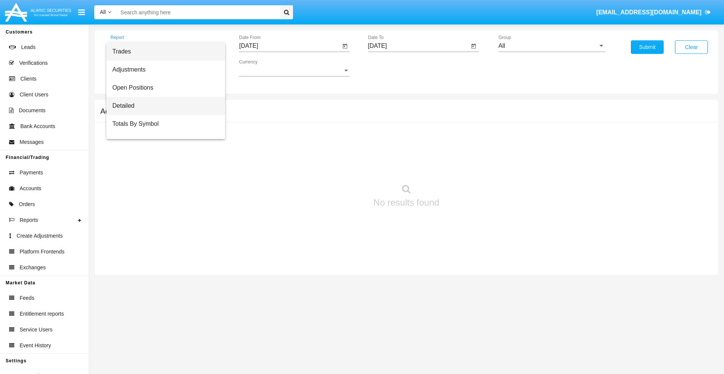
click at [162, 106] on span "Detailed" at bounding box center [165, 106] width 107 height 18
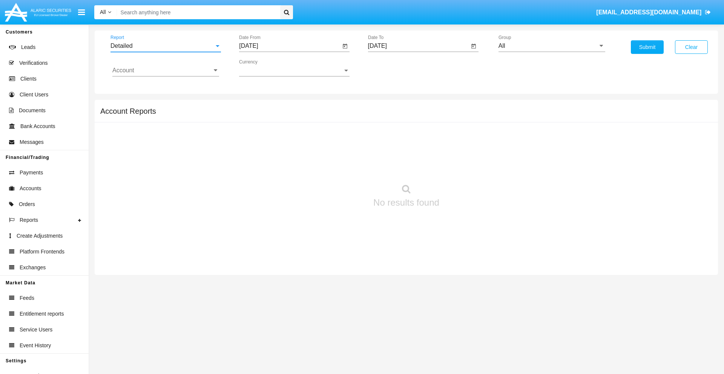
click at [289, 46] on input "[DATE]" at bounding box center [289, 46] width 101 height 7
click at [264, 68] on span "[DATE]" at bounding box center [257, 68] width 17 height 6
click at [283, 152] on div "2019" at bounding box center [284, 152] width 24 height 14
click at [257, 106] on div "JAN" at bounding box center [257, 107] width 24 height 14
click at [282, 115] on div "1" at bounding box center [282, 116] width 14 height 14
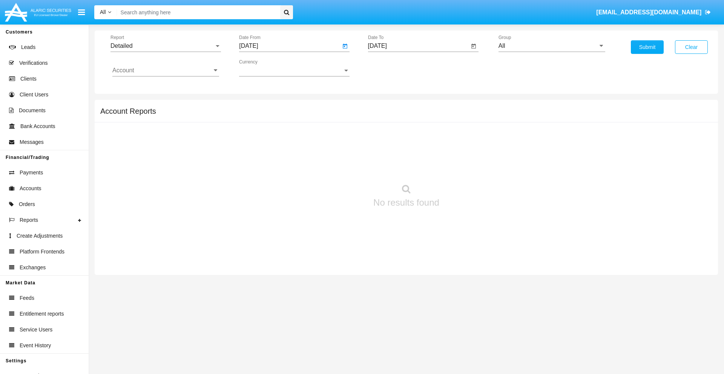
type input "[DATE]"
click at [418, 46] on input "[DATE]" at bounding box center [418, 46] width 101 height 7
click at [392, 68] on span "[DATE]" at bounding box center [386, 68] width 17 height 6
click at [412, 152] on div "2019" at bounding box center [412, 152] width 24 height 14
click at [386, 106] on div "JAN" at bounding box center [386, 107] width 24 height 14
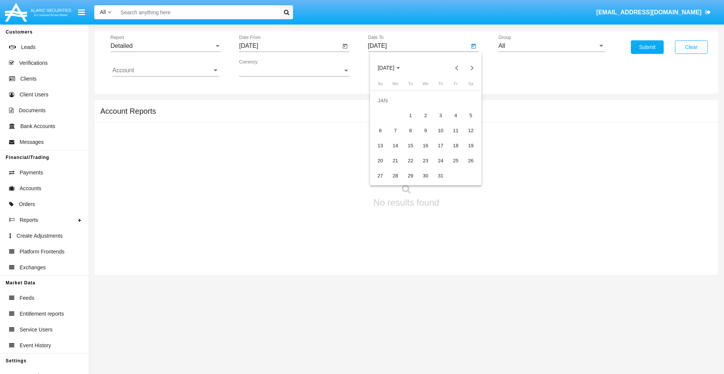
click at [410, 115] on div "1" at bounding box center [411, 116] width 14 height 14
type input "[DATE]"
click at [165, 70] on input "Account" at bounding box center [165, 70] width 107 height 7
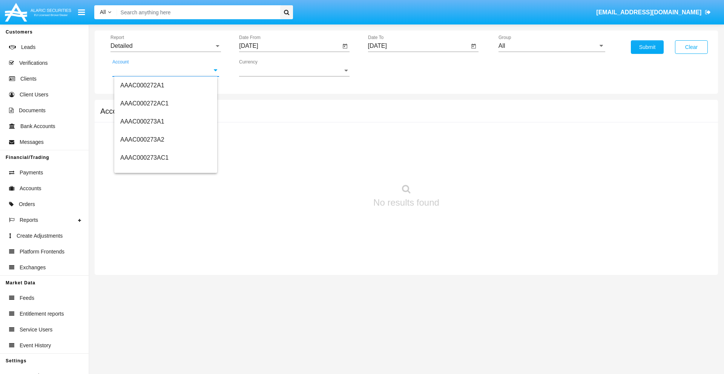
scroll to position [68274, 0]
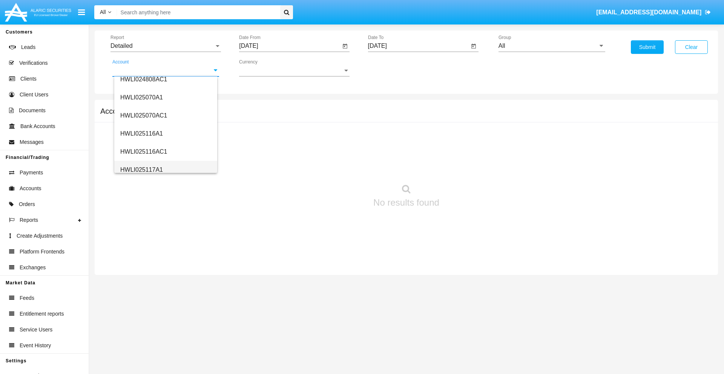
click at [141, 170] on span "HWLI025117A1" at bounding box center [141, 170] width 43 height 6
type input "HWLI025117A1"
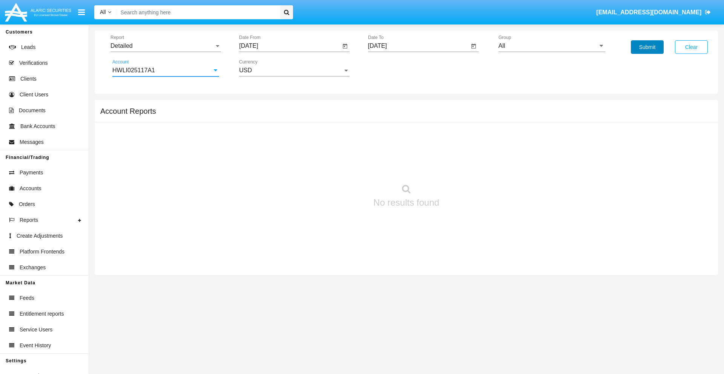
click at [647, 47] on button "Submit" at bounding box center [647, 47] width 33 height 14
click at [165, 46] on span "Report" at bounding box center [162, 46] width 104 height 7
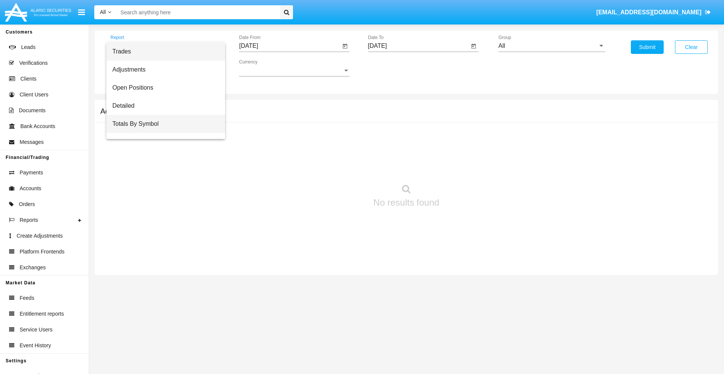
click at [162, 124] on span "Totals By Symbol" at bounding box center [165, 124] width 107 height 18
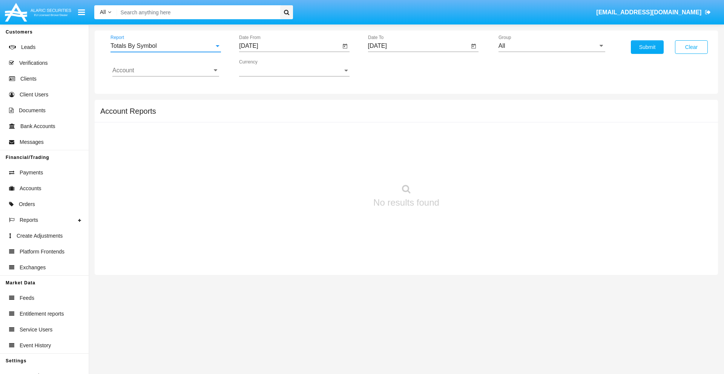
click at [289, 46] on input "[DATE]" at bounding box center [289, 46] width 101 height 7
click at [264, 68] on span "[DATE]" at bounding box center [257, 68] width 17 height 6
click at [283, 152] on div "2019" at bounding box center [284, 152] width 24 height 14
click at [257, 106] on div "JAN" at bounding box center [257, 107] width 24 height 14
click at [282, 115] on div "1" at bounding box center [282, 116] width 14 height 14
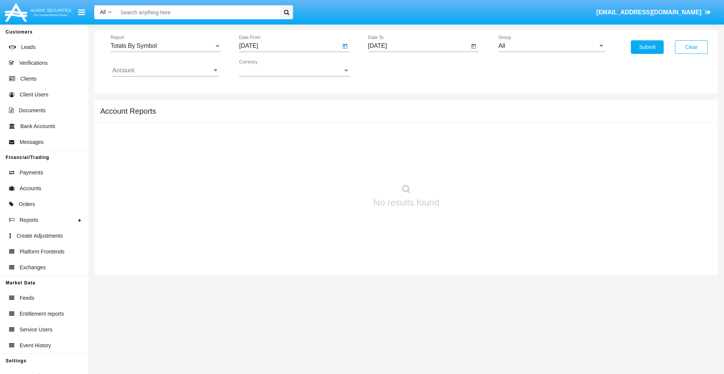
type input "[DATE]"
click at [418, 46] on input "[DATE]" at bounding box center [418, 46] width 101 height 7
click at [392, 68] on span "[DATE]" at bounding box center [386, 68] width 17 height 6
click at [412, 152] on div "2019" at bounding box center [412, 152] width 24 height 14
click at [386, 106] on div "JAN" at bounding box center [386, 107] width 24 height 14
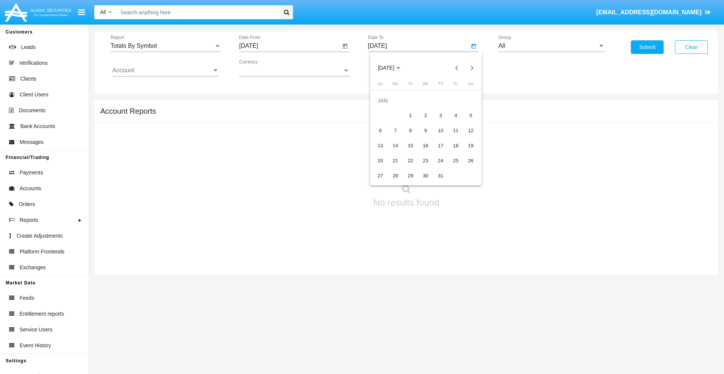
click at [410, 115] on div "1" at bounding box center [411, 116] width 14 height 14
type input "[DATE]"
click at [165, 70] on input "Account" at bounding box center [165, 70] width 107 height 7
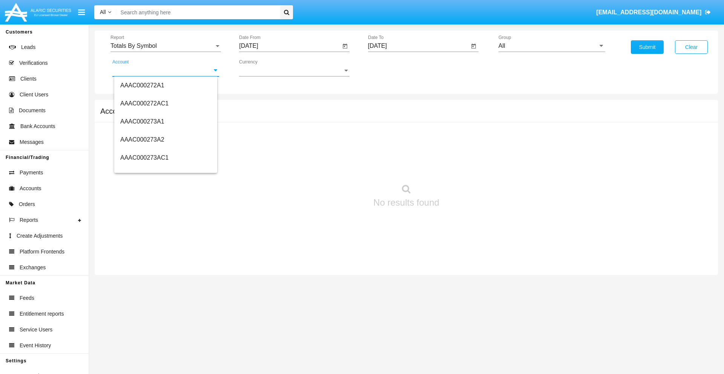
scroll to position [68274, 0]
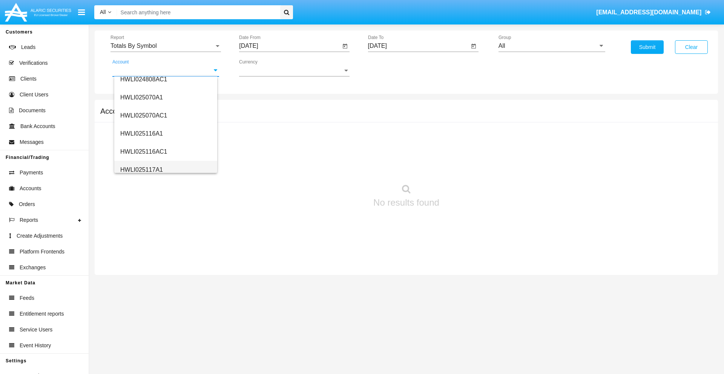
click at [141, 170] on span "HWLI025117A1" at bounding box center [141, 170] width 43 height 6
type input "HWLI025117A1"
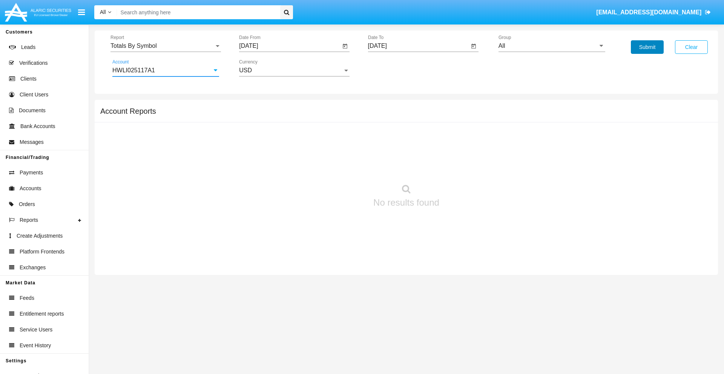
click at [647, 47] on button "Submit" at bounding box center [647, 47] width 33 height 14
click at [165, 46] on span "Report" at bounding box center [162, 46] width 104 height 7
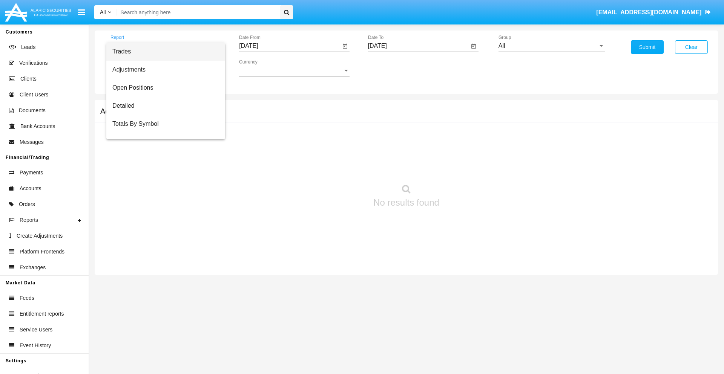
scroll to position [12, 0]
click at [162, 130] on span "Totals By Date" at bounding box center [165, 130] width 107 height 18
click at [289, 46] on input "[DATE]" at bounding box center [289, 46] width 101 height 7
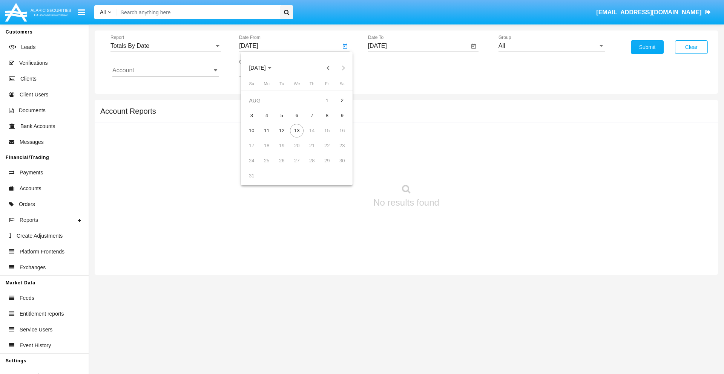
click at [264, 68] on span "[DATE]" at bounding box center [257, 68] width 17 height 6
click at [283, 152] on div "2019" at bounding box center [284, 152] width 24 height 14
click at [257, 106] on div "JAN" at bounding box center [257, 107] width 24 height 14
click at [282, 115] on div "1" at bounding box center [282, 116] width 14 height 14
type input "[DATE]"
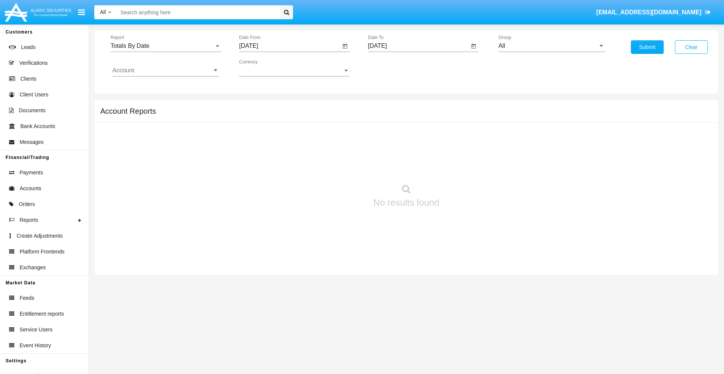
click at [418, 46] on input "[DATE]" at bounding box center [418, 46] width 101 height 7
click at [392, 68] on span "[DATE]" at bounding box center [386, 68] width 17 height 6
click at [412, 152] on div "2019" at bounding box center [412, 152] width 24 height 14
click at [386, 106] on div "JAN" at bounding box center [386, 107] width 24 height 14
click at [410, 115] on div "1" at bounding box center [411, 116] width 14 height 14
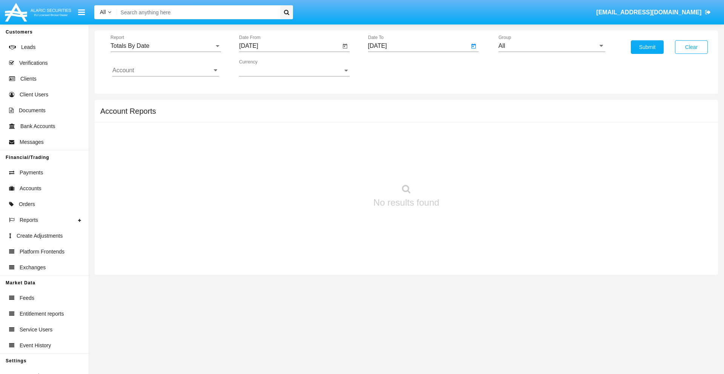
type input "[DATE]"
click at [165, 70] on input "Account" at bounding box center [165, 70] width 107 height 7
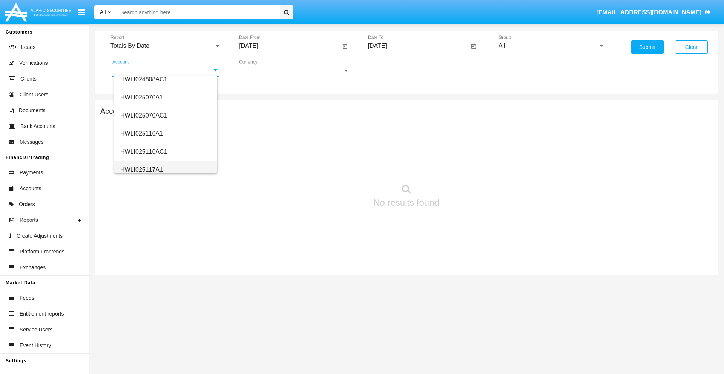
click at [141, 170] on span "HWLI025117A1" at bounding box center [141, 170] width 43 height 6
type input "HWLI025117A1"
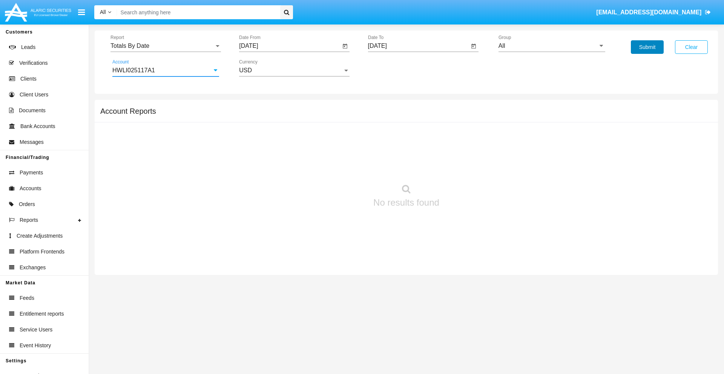
click at [647, 47] on button "Submit" at bounding box center [647, 47] width 33 height 14
click at [165, 46] on span "Report" at bounding box center [162, 46] width 104 height 7
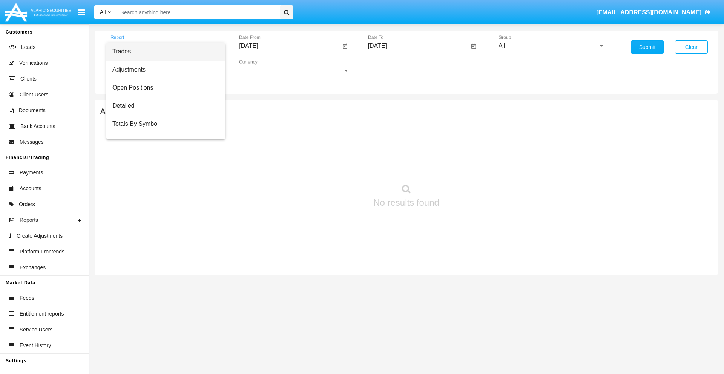
scroll to position [30, 0]
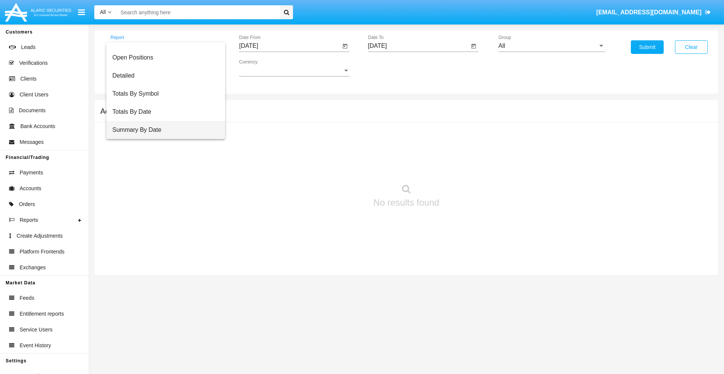
click at [162, 130] on span "Summary By Date" at bounding box center [165, 130] width 107 height 18
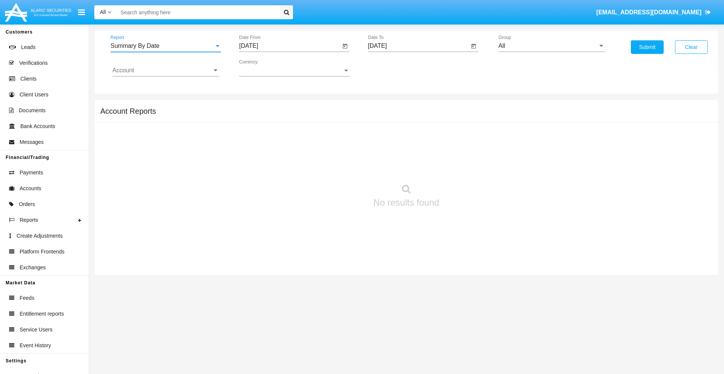
click at [289, 46] on input "[DATE]" at bounding box center [289, 46] width 101 height 7
click at [264, 68] on span "[DATE]" at bounding box center [257, 68] width 17 height 6
click at [283, 152] on div "2019" at bounding box center [284, 152] width 24 height 14
click at [257, 106] on div "JAN" at bounding box center [257, 107] width 24 height 14
click at [282, 115] on div "1" at bounding box center [282, 116] width 14 height 14
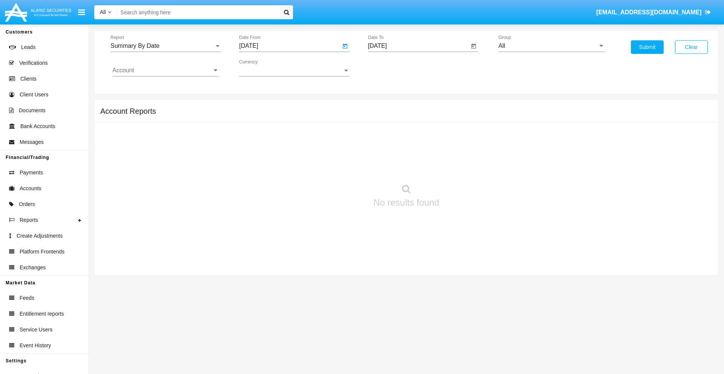
type input "[DATE]"
click at [418, 46] on input "[DATE]" at bounding box center [418, 46] width 101 height 7
click at [392, 68] on span "[DATE]" at bounding box center [386, 68] width 17 height 6
click at [412, 152] on div "2019" at bounding box center [412, 152] width 24 height 14
click at [386, 106] on div "JAN" at bounding box center [386, 107] width 24 height 14
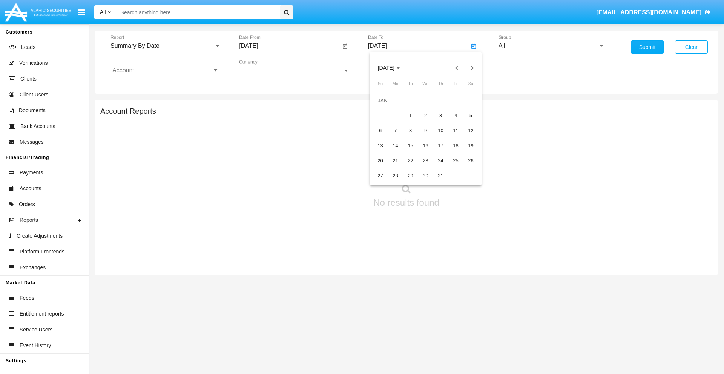
click at [410, 115] on div "1" at bounding box center [411, 116] width 14 height 14
type input "[DATE]"
click at [165, 70] on input "Account" at bounding box center [165, 70] width 107 height 7
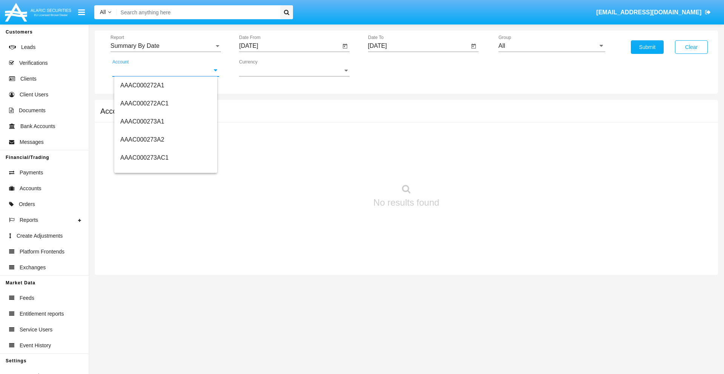
scroll to position [68274, 0]
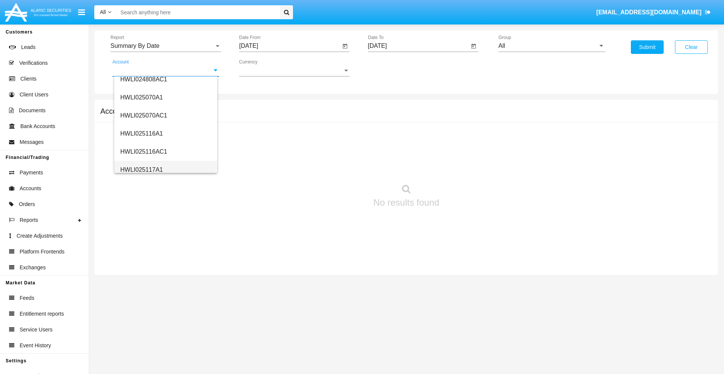
click at [141, 170] on span "HWLI025117A1" at bounding box center [141, 170] width 43 height 6
type input "HWLI025117A1"
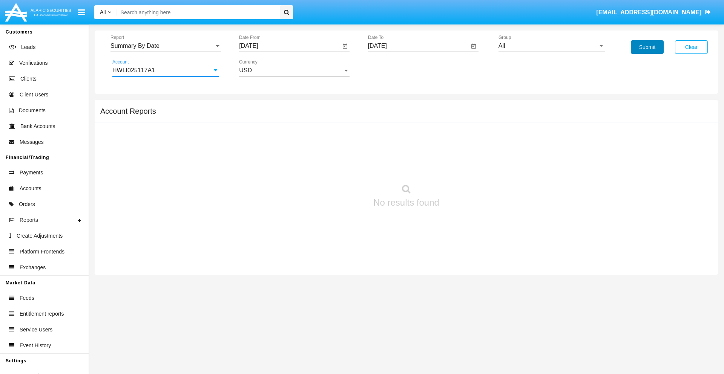
click at [647, 47] on button "Submit" at bounding box center [647, 47] width 33 height 14
click at [165, 46] on span "Report" at bounding box center [162, 46] width 104 height 7
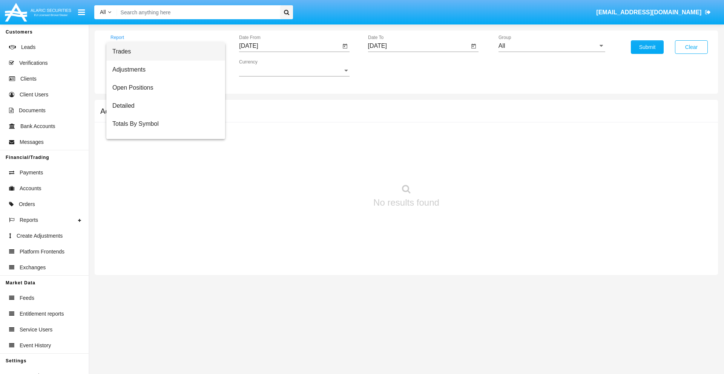
click at [162, 169] on span "Fees By Destination" at bounding box center [165, 178] width 107 height 18
click at [289, 46] on input "[DATE]" at bounding box center [289, 46] width 101 height 7
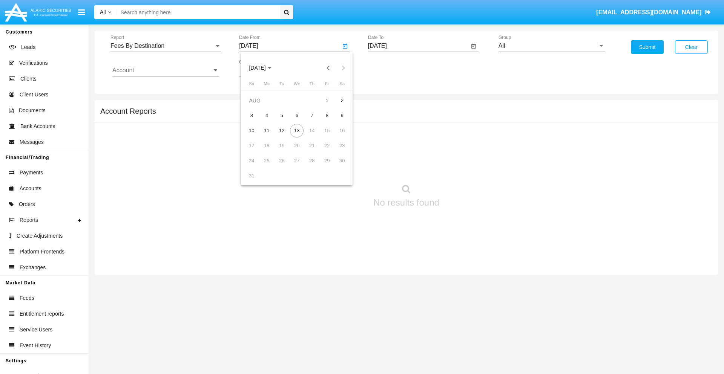
click at [264, 68] on span "[DATE]" at bounding box center [257, 68] width 17 height 6
click at [283, 152] on div "2019" at bounding box center [284, 152] width 24 height 14
click at [257, 106] on div "JAN" at bounding box center [257, 107] width 24 height 14
click at [282, 115] on div "1" at bounding box center [282, 116] width 14 height 14
type input "[DATE]"
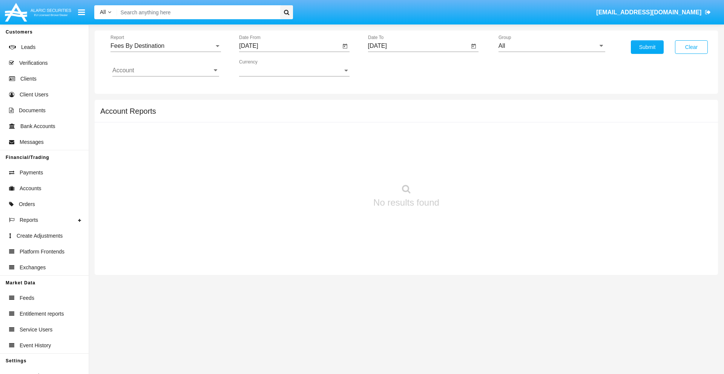
click at [418, 46] on input "[DATE]" at bounding box center [418, 46] width 101 height 7
click at [392, 68] on span "[DATE]" at bounding box center [386, 68] width 17 height 6
click at [412, 152] on div "2019" at bounding box center [412, 152] width 24 height 14
click at [386, 106] on div "JAN" at bounding box center [386, 107] width 24 height 14
click at [410, 115] on div "1" at bounding box center [411, 116] width 14 height 14
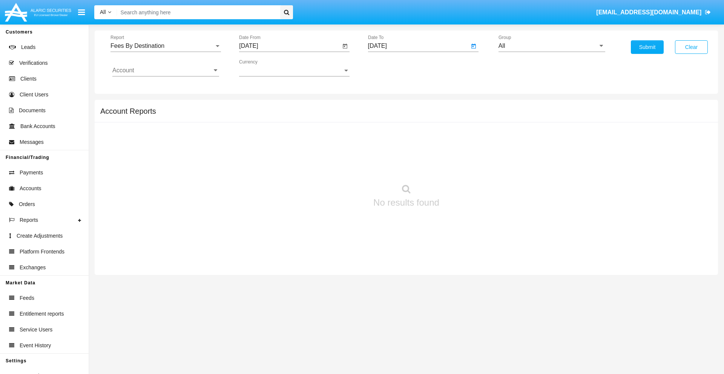
type input "[DATE]"
click at [165, 70] on input "Account" at bounding box center [165, 70] width 107 height 7
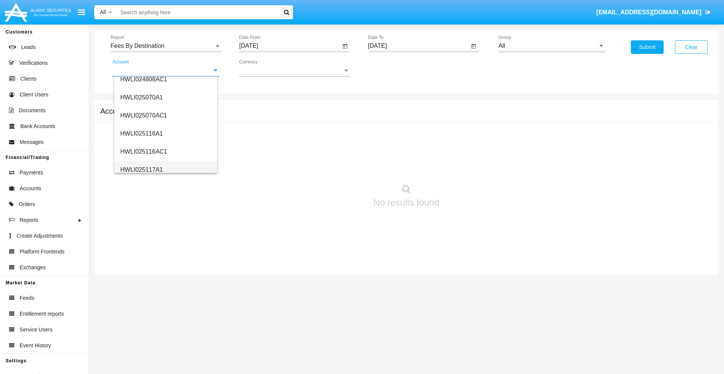
click at [141, 170] on span "HWLI025117A1" at bounding box center [141, 170] width 43 height 6
type input "HWLI025117A1"
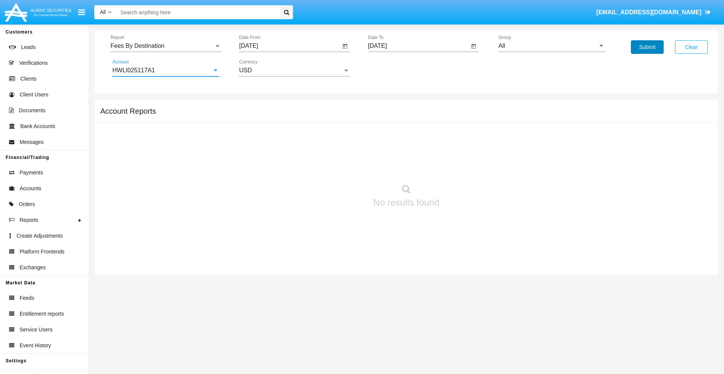
click at [647, 47] on button "Submit" at bounding box center [647, 47] width 33 height 14
click at [165, 46] on span "Report" at bounding box center [162, 46] width 104 height 7
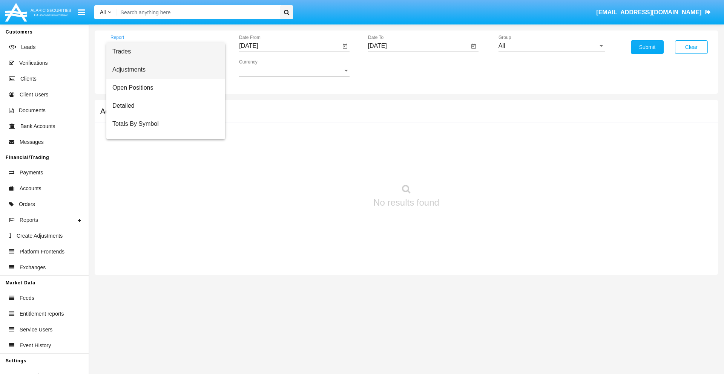
click at [162, 70] on span "Adjustments" at bounding box center [165, 70] width 107 height 18
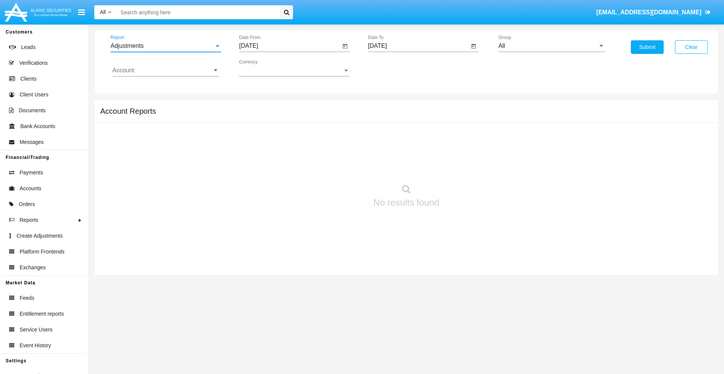
click at [289, 46] on input "[DATE]" at bounding box center [289, 46] width 101 height 7
click at [264, 68] on span "[DATE]" at bounding box center [257, 68] width 17 height 6
click at [336, 167] on div "2025" at bounding box center [337, 167] width 24 height 14
click at [310, 121] on div "[DATE]" at bounding box center [310, 122] width 24 height 14
click at [251, 146] on div "13" at bounding box center [252, 146] width 14 height 14
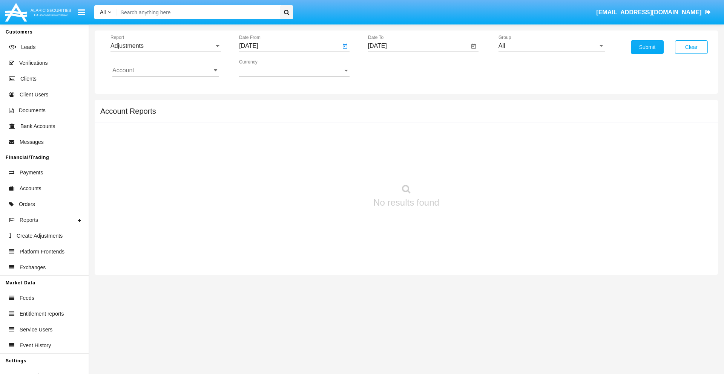
type input "07/13/25"
click at [418, 46] on input "[DATE]" at bounding box center [418, 46] width 101 height 7
click at [392, 68] on span "[DATE]" at bounding box center [386, 68] width 17 height 6
click at [465, 167] on div "2025" at bounding box center [465, 167] width 24 height 14
click at [465, 121] on div "AUG" at bounding box center [465, 122] width 24 height 14
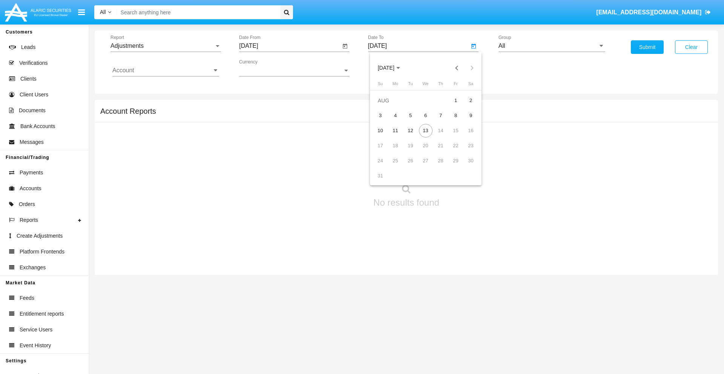
click at [425, 130] on div "13" at bounding box center [426, 131] width 14 height 14
type input "[DATE]"
click at [551, 46] on input "All" at bounding box center [551, 46] width 107 height 7
click at [526, 311] on span "Company AQA" at bounding box center [526, 314] width 40 height 6
type input "Company AQA"
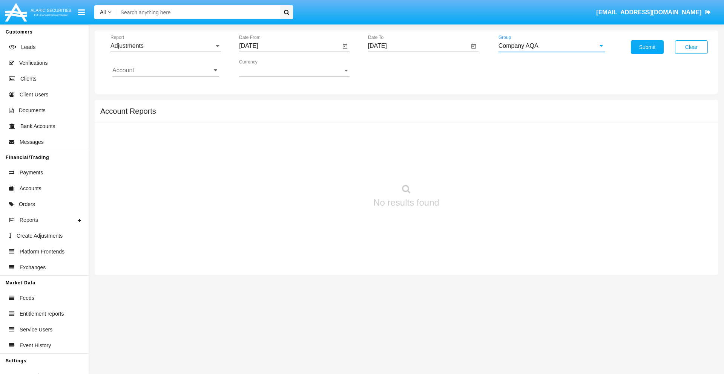
click at [165, 70] on input "Account" at bounding box center [165, 70] width 107 height 7
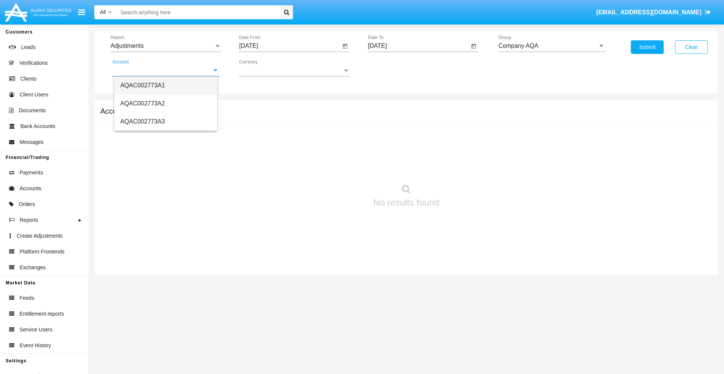
click at [142, 85] on span "AQAC002773A1" at bounding box center [142, 85] width 44 height 6
type input "AQAC002773A1"
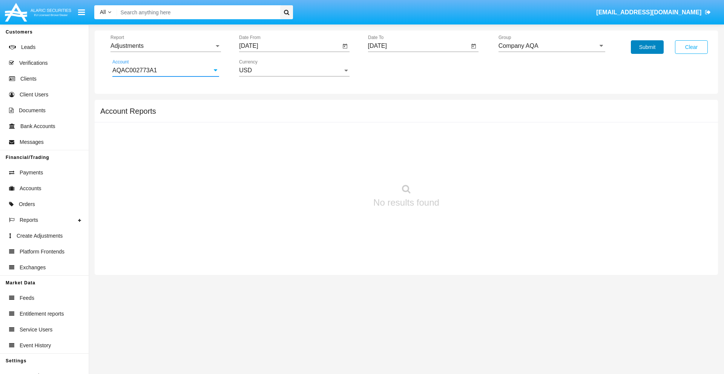
click at [647, 47] on button "Submit" at bounding box center [647, 47] width 33 height 14
click at [165, 46] on span "Report" at bounding box center [162, 46] width 104 height 7
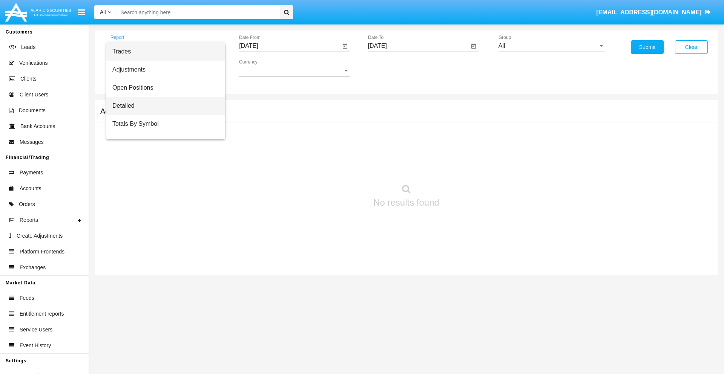
click at [162, 106] on span "Detailed" at bounding box center [165, 106] width 107 height 18
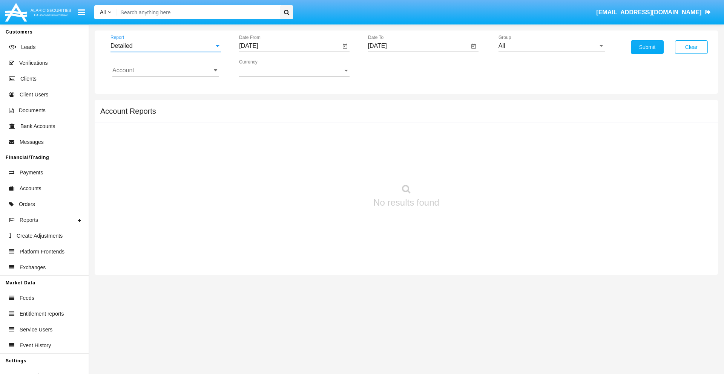
click at [289, 46] on input "[DATE]" at bounding box center [289, 46] width 101 height 7
click at [264, 68] on span "[DATE]" at bounding box center [257, 68] width 17 height 6
click at [336, 167] on div "2025" at bounding box center [337, 167] width 24 height 14
click at [336, 121] on div "AUG" at bounding box center [337, 122] width 24 height 14
click at [251, 115] on div "3" at bounding box center [252, 116] width 14 height 14
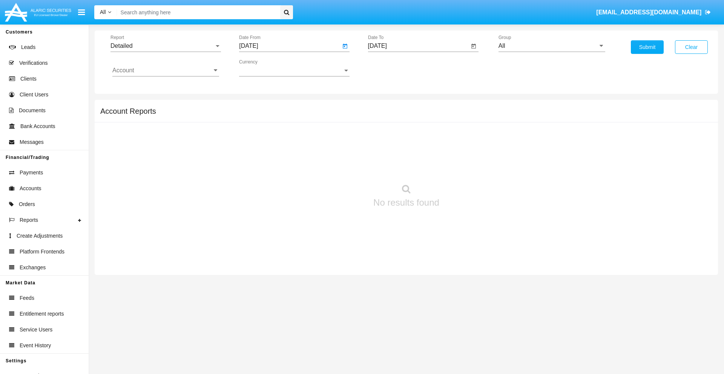
type input "[DATE]"
click at [418, 46] on input "[DATE]" at bounding box center [418, 46] width 101 height 7
click at [392, 68] on span "[DATE]" at bounding box center [386, 68] width 17 height 6
click at [465, 167] on div "2025" at bounding box center [465, 167] width 24 height 14
click at [465, 121] on div "AUG" at bounding box center [465, 122] width 24 height 14
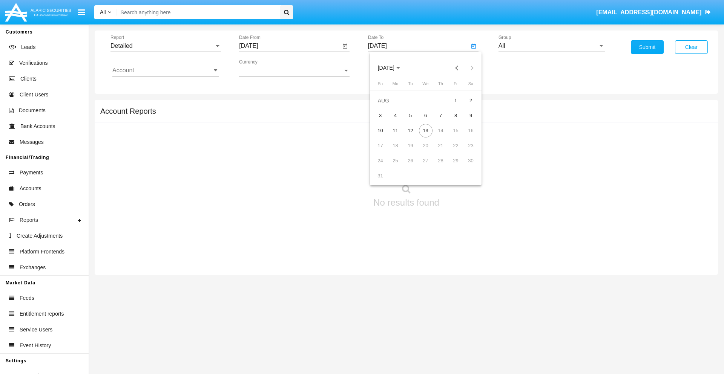
click at [425, 130] on div "13" at bounding box center [426, 131] width 14 height 14
type input "[DATE]"
click at [551, 46] on input "All" at bounding box center [551, 46] width 107 height 7
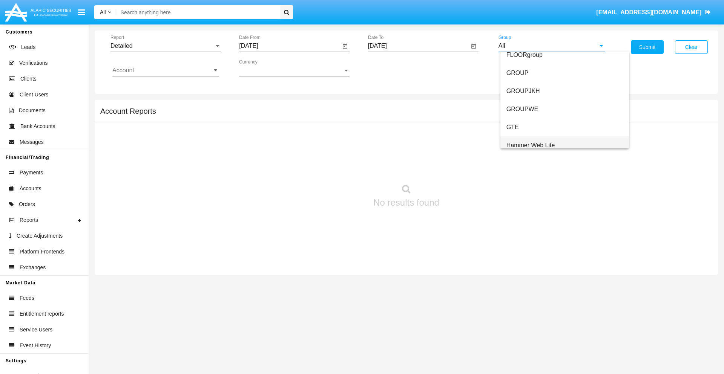
click at [530, 145] on span "Hammer Web Lite" at bounding box center [530, 145] width 49 height 6
type input "Hammer Web Lite"
click at [165, 70] on input "Account" at bounding box center [165, 70] width 107 height 7
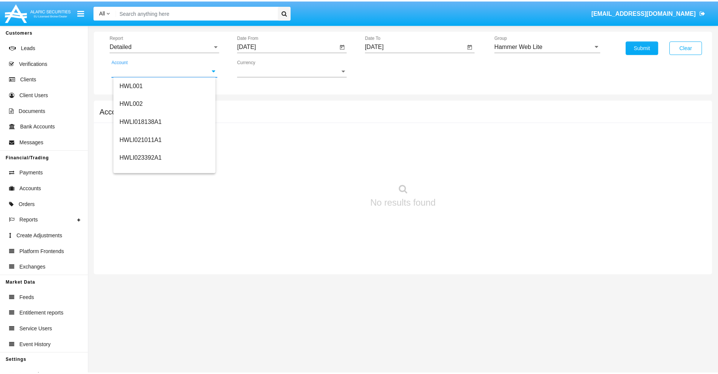
scroll to position [115, 0]
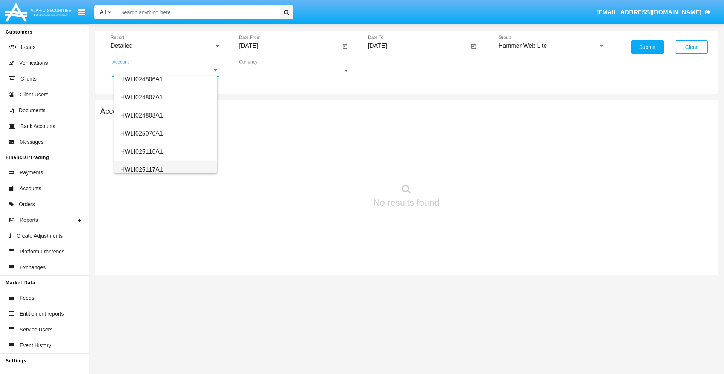
click at [141, 170] on span "HWLI025117A1" at bounding box center [141, 170] width 43 height 6
type input "HWLI025117A1"
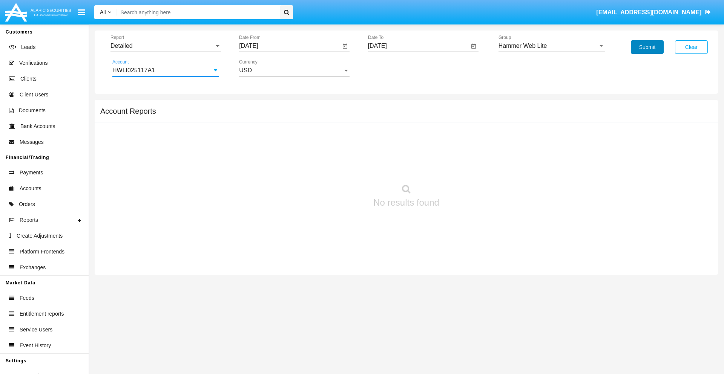
click at [647, 47] on button "Submit" at bounding box center [647, 47] width 33 height 14
click at [165, 46] on span "Report" at bounding box center [162, 46] width 104 height 7
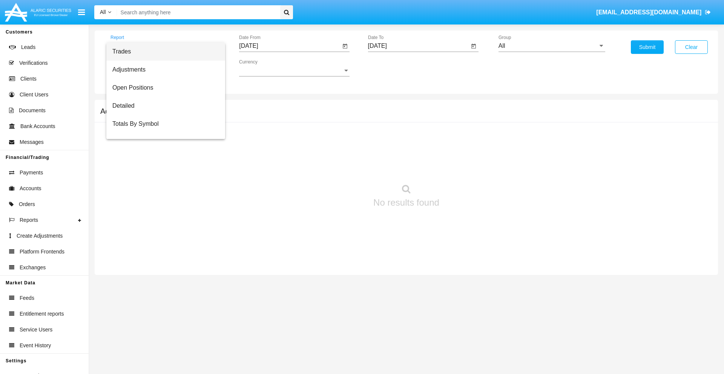
scroll to position [48, 0]
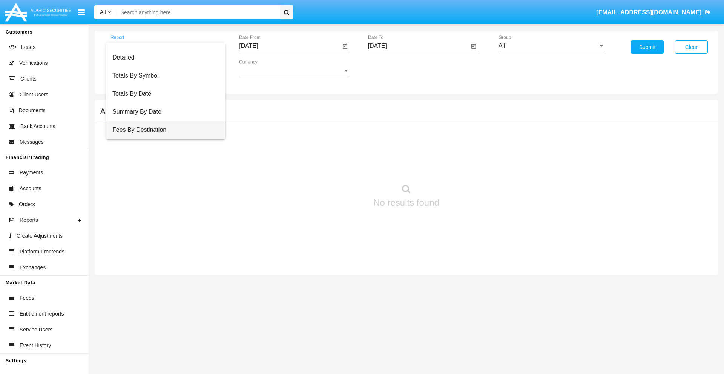
click at [162, 130] on span "Fees By Destination" at bounding box center [165, 130] width 107 height 18
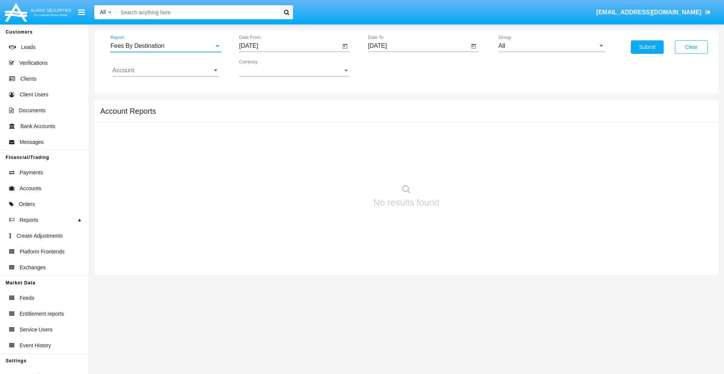
click at [289, 46] on input "[DATE]" at bounding box center [289, 46] width 101 height 7
click at [264, 68] on span "[DATE]" at bounding box center [257, 68] width 17 height 6
click at [336, 167] on div "2025" at bounding box center [337, 167] width 24 height 14
click at [257, 121] on div "MAY" at bounding box center [257, 122] width 24 height 14
click at [282, 130] on div "13" at bounding box center [282, 131] width 14 height 14
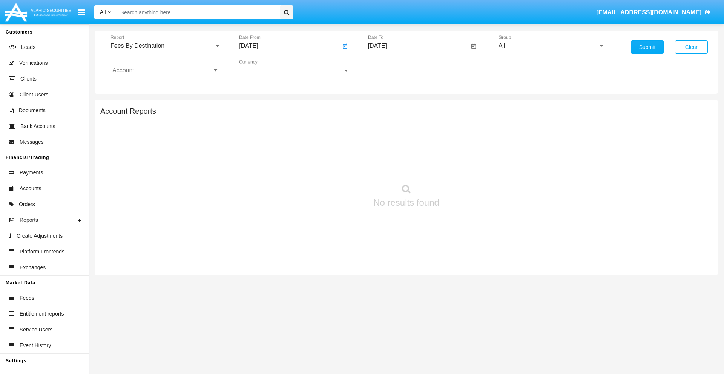
type input "[DATE]"
click at [418, 46] on input "[DATE]" at bounding box center [418, 46] width 101 height 7
click at [392, 68] on span "[DATE]" at bounding box center [386, 68] width 17 height 6
click at [465, 167] on div "2025" at bounding box center [465, 167] width 24 height 14
click at [465, 121] on div "AUG" at bounding box center [465, 122] width 24 height 14
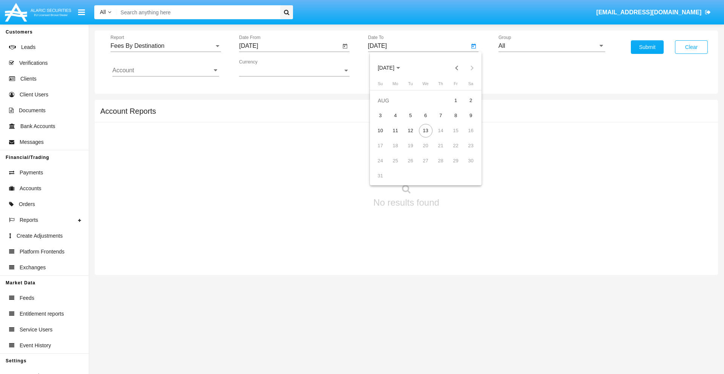
click at [425, 130] on div "13" at bounding box center [426, 131] width 14 height 14
type input "[DATE]"
click at [551, 46] on input "All" at bounding box center [551, 46] width 107 height 7
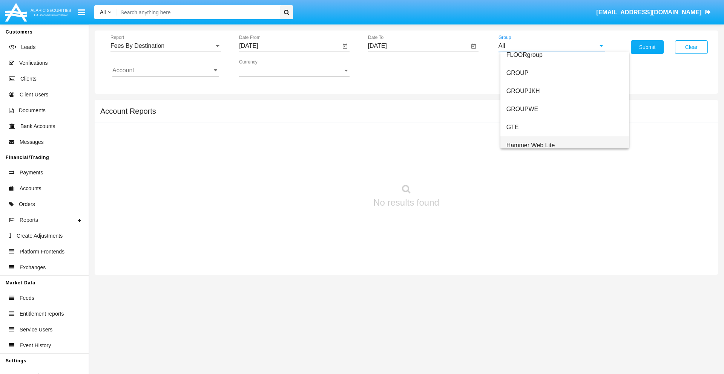
click at [530, 145] on span "Hammer Web Lite" at bounding box center [530, 145] width 49 height 6
type input "Hammer Web Lite"
click at [165, 70] on input "Account" at bounding box center [165, 70] width 107 height 7
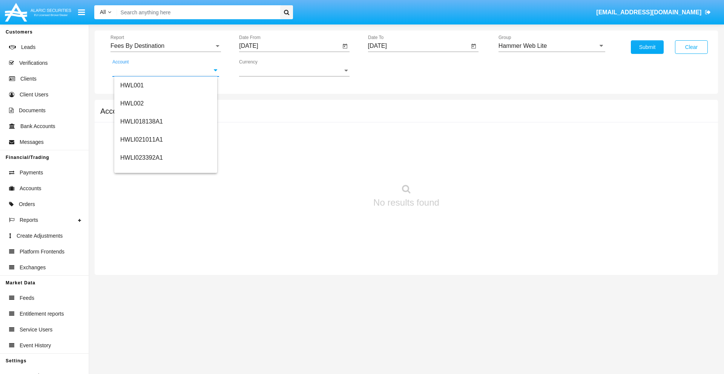
click at [141, 281] on span "HWLI025117A1" at bounding box center [141, 284] width 43 height 6
type input "HWLI025117A1"
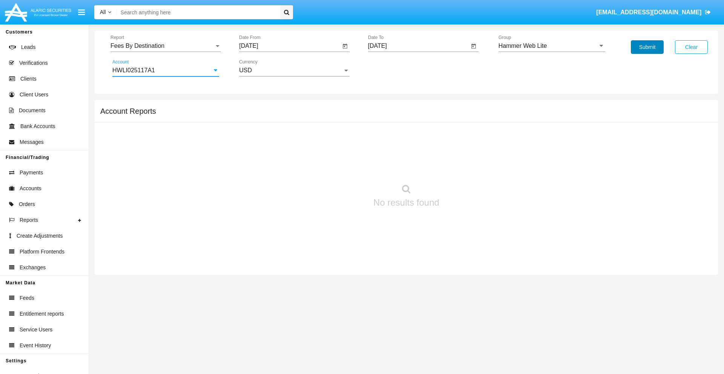
click at [647, 47] on button "Submit" at bounding box center [647, 47] width 33 height 14
click at [165, 46] on span "Report" at bounding box center [162, 46] width 104 height 7
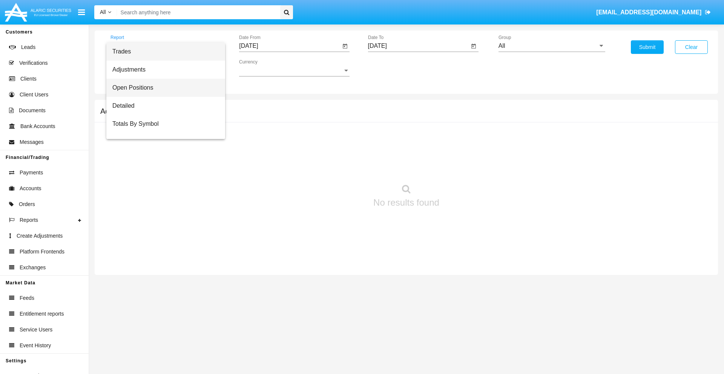
click at [162, 88] on span "Open Positions" at bounding box center [165, 88] width 107 height 18
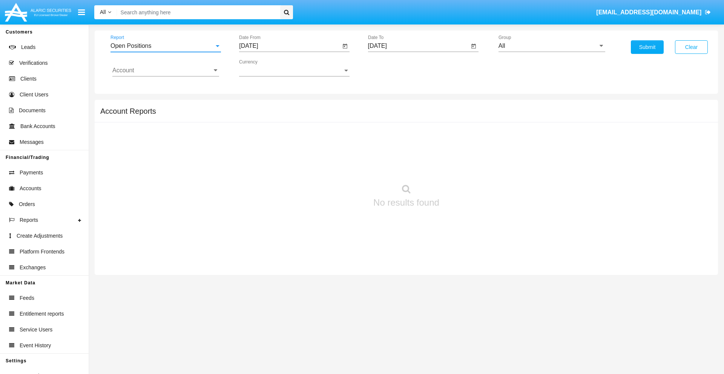
click at [289, 46] on input "[DATE]" at bounding box center [289, 46] width 101 height 7
click at [264, 68] on span "[DATE]" at bounding box center [257, 68] width 17 height 6
click at [336, 167] on div "2025" at bounding box center [337, 167] width 24 height 14
click at [310, 121] on div "[DATE]" at bounding box center [310, 122] width 24 height 14
click at [251, 146] on div "13" at bounding box center [252, 146] width 14 height 14
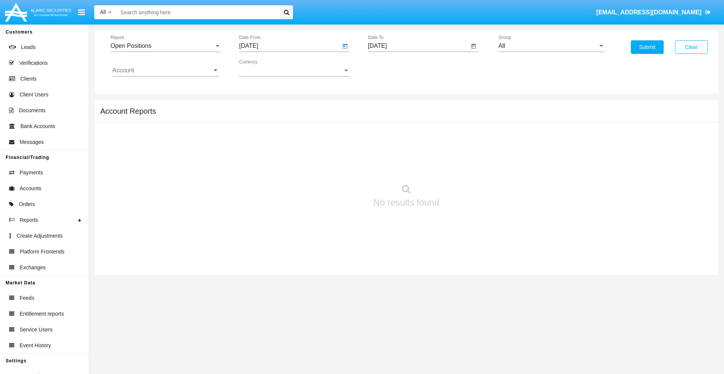
type input "07/13/25"
click at [418, 46] on input "[DATE]" at bounding box center [418, 46] width 101 height 7
click at [392, 68] on span "[DATE]" at bounding box center [386, 68] width 17 height 6
click at [465, 167] on div "2025" at bounding box center [465, 167] width 24 height 14
click at [465, 121] on div "AUG" at bounding box center [465, 122] width 24 height 14
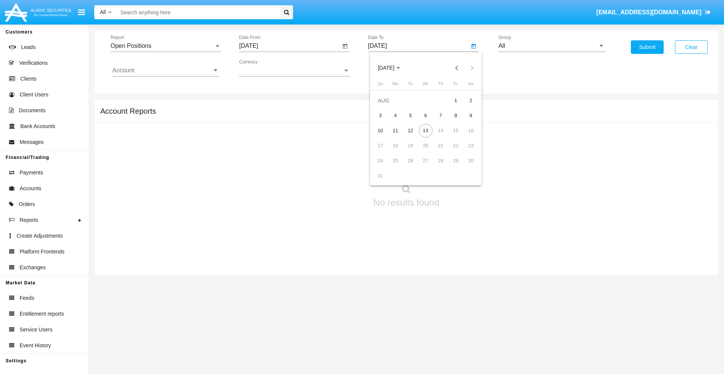
click at [425, 130] on div "13" at bounding box center [426, 131] width 14 height 14
type input "[DATE]"
click at [551, 46] on input "All" at bounding box center [551, 46] width 107 height 7
type input "Hammer Web Lite"
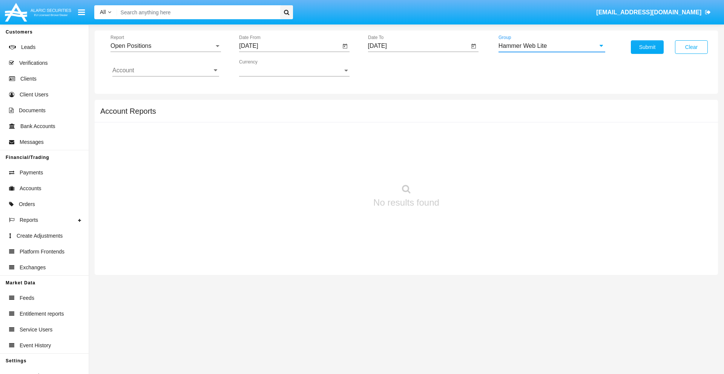
click at [165, 70] on input "Account" at bounding box center [165, 70] width 107 height 7
click at [141, 281] on span "HWLI025117A1" at bounding box center [141, 284] width 43 height 6
type input "HWLI025117A1"
click at [647, 47] on button "Submit" at bounding box center [647, 47] width 33 height 14
click at [165, 46] on span "Report" at bounding box center [162, 46] width 104 height 7
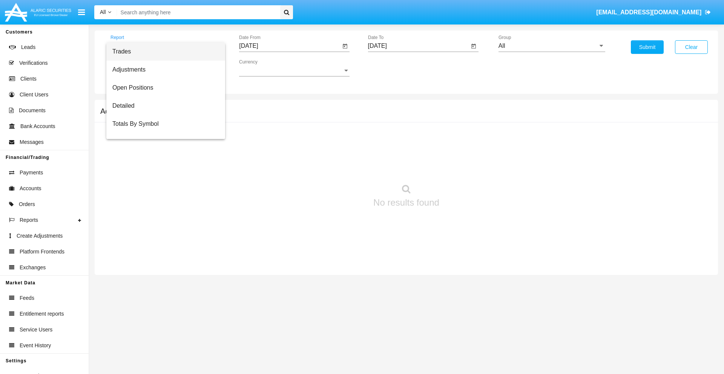
scroll to position [30, 0]
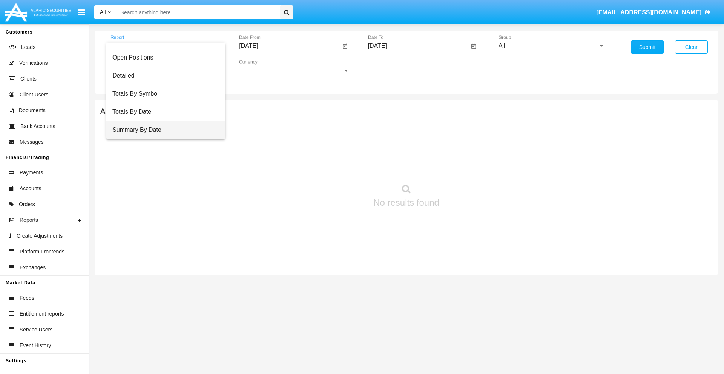
click at [162, 130] on span "Summary By Date" at bounding box center [165, 130] width 107 height 18
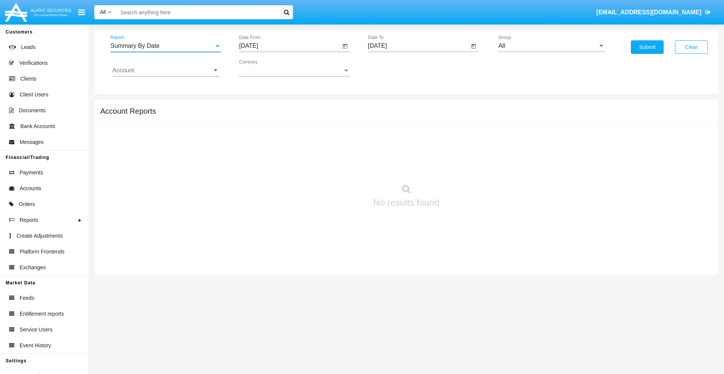
click at [289, 46] on input "[DATE]" at bounding box center [289, 46] width 101 height 7
click at [264, 68] on span "[DATE]" at bounding box center [257, 68] width 17 height 6
click at [336, 167] on div "2025" at bounding box center [337, 167] width 24 height 14
click at [310, 121] on div "JUL" at bounding box center [310, 122] width 24 height 14
click at [282, 176] on div "29" at bounding box center [282, 176] width 14 height 14
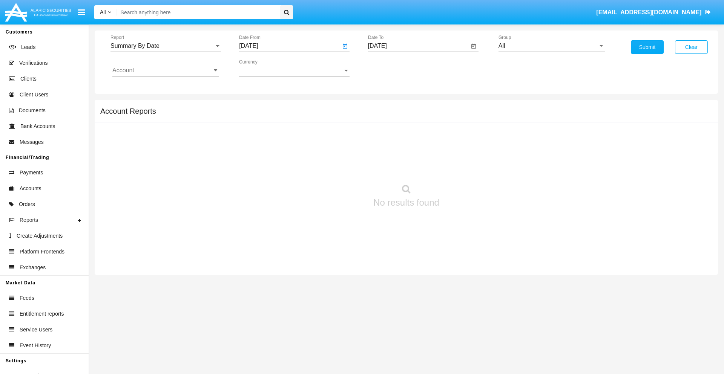
type input "07/29/25"
click at [418, 46] on input "[DATE]" at bounding box center [418, 46] width 101 height 7
click at [392, 68] on span "AUG 2025" at bounding box center [386, 68] width 17 height 6
click at [465, 167] on div "2025" at bounding box center [465, 167] width 24 height 14
click at [465, 121] on div "AUG" at bounding box center [465, 122] width 24 height 14
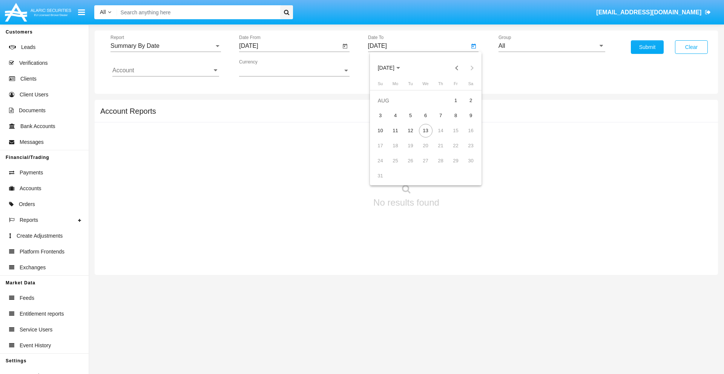
click at [425, 130] on div "13" at bounding box center [426, 131] width 14 height 14
type input "08/13/25"
click at [551, 46] on input "All" at bounding box center [551, 46] width 107 height 7
type input "Hammer Web Lite"
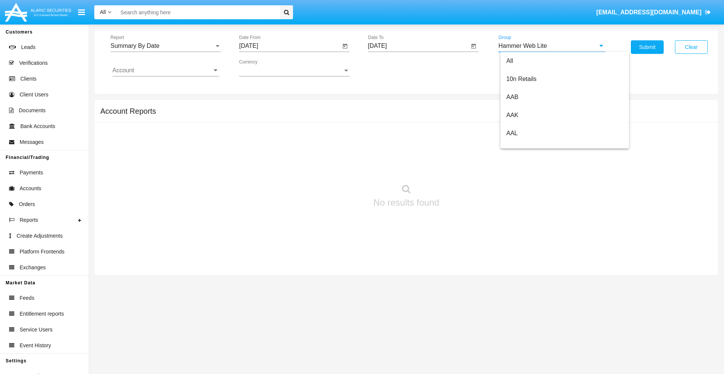
scroll to position [0, 0]
click at [165, 70] on input "Account" at bounding box center [165, 70] width 107 height 7
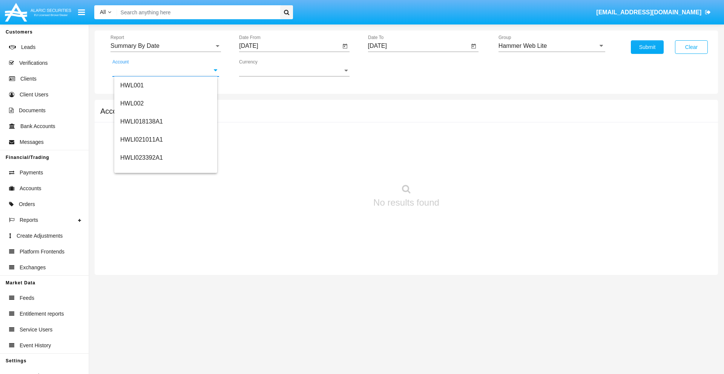
click at [141, 281] on span "HWLI025117A1" at bounding box center [141, 284] width 43 height 6
type input "HWLI025117A1"
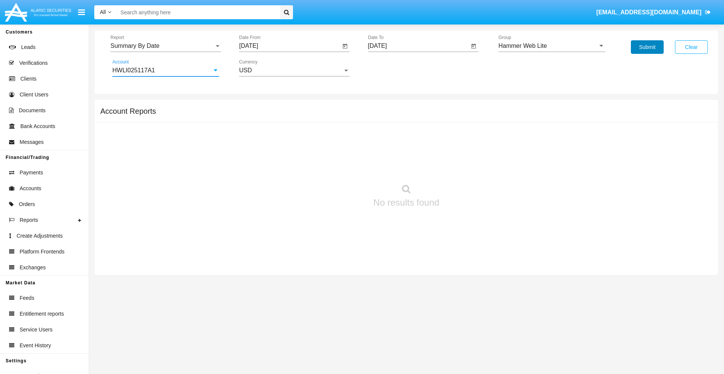
click at [647, 47] on button "Submit" at bounding box center [647, 47] width 33 height 14
click at [165, 46] on span "Report" at bounding box center [162, 46] width 104 height 7
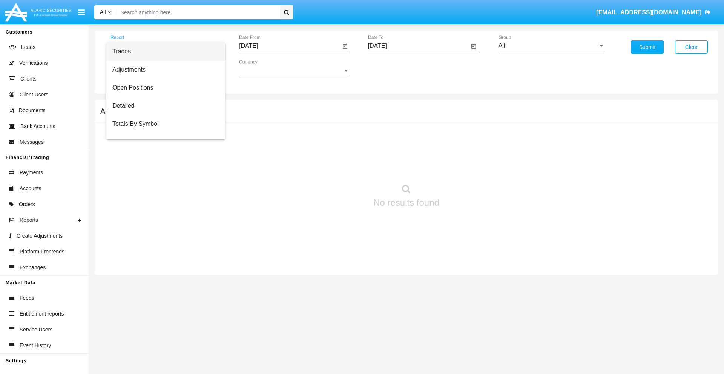
scroll to position [12, 0]
click at [162, 130] on span "Totals By Date" at bounding box center [165, 130] width 107 height 18
click at [289, 46] on input "[DATE]" at bounding box center [289, 46] width 101 height 7
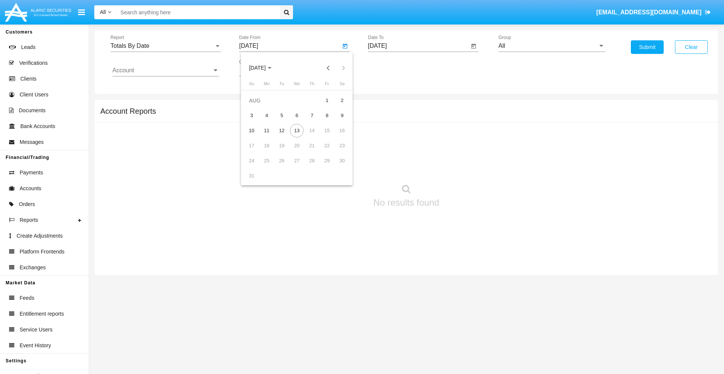
click at [264, 68] on span "[DATE]" at bounding box center [257, 68] width 17 height 6
click at [336, 167] on div "2025" at bounding box center [337, 167] width 24 height 14
click at [310, 121] on div "[DATE]" at bounding box center [310, 122] width 24 height 14
click at [282, 176] on div "29" at bounding box center [282, 176] width 14 height 14
type input "[DATE]"
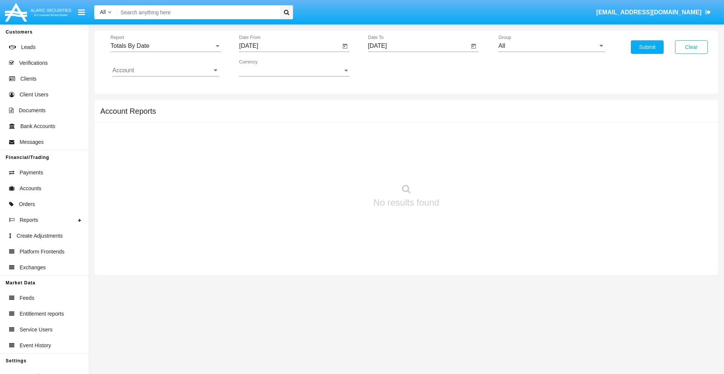
click at [418, 46] on input "[DATE]" at bounding box center [418, 46] width 101 height 7
click at [392, 68] on span "[DATE]" at bounding box center [386, 68] width 17 height 6
click at [465, 167] on div "2025" at bounding box center [465, 167] width 24 height 14
click at [465, 121] on div "AUG" at bounding box center [465, 122] width 24 height 14
click at [425, 130] on div "13" at bounding box center [426, 131] width 14 height 14
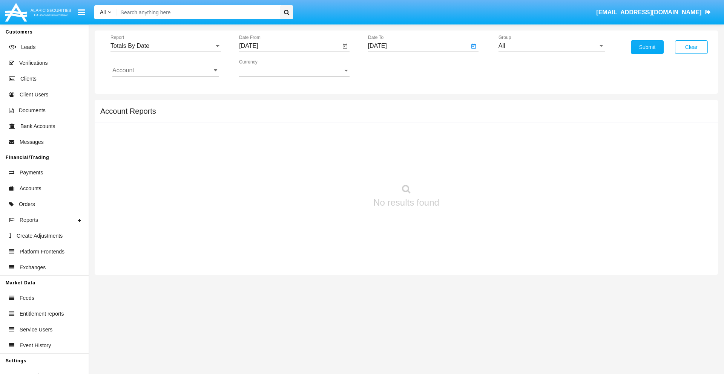
type input "[DATE]"
click at [551, 46] on input "All" at bounding box center [551, 46] width 107 height 7
click at [530, 145] on span "Hammer Web Lite" at bounding box center [530, 145] width 49 height 6
type input "Hammer Web Lite"
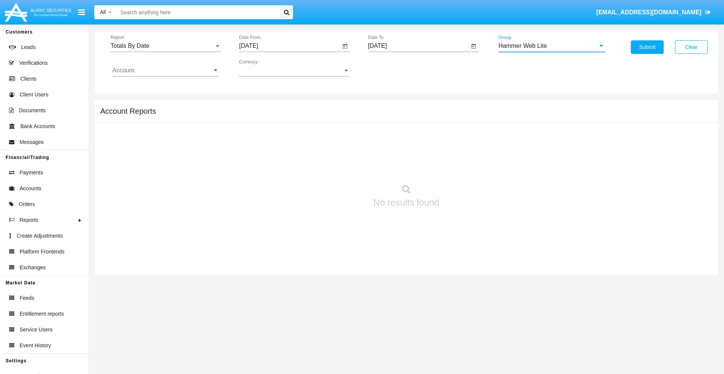
click at [165, 70] on input "Account" at bounding box center [165, 70] width 107 height 7
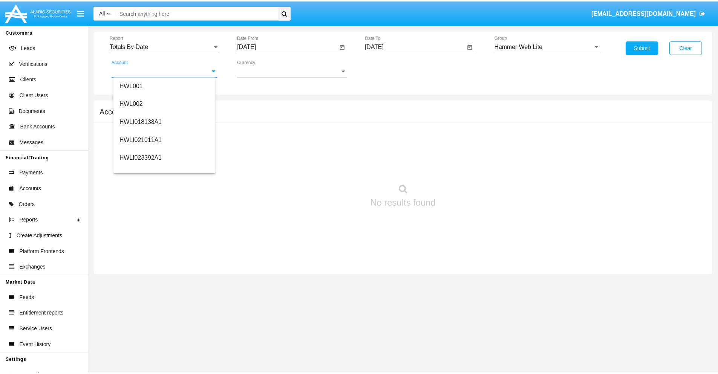
scroll to position [115, 0]
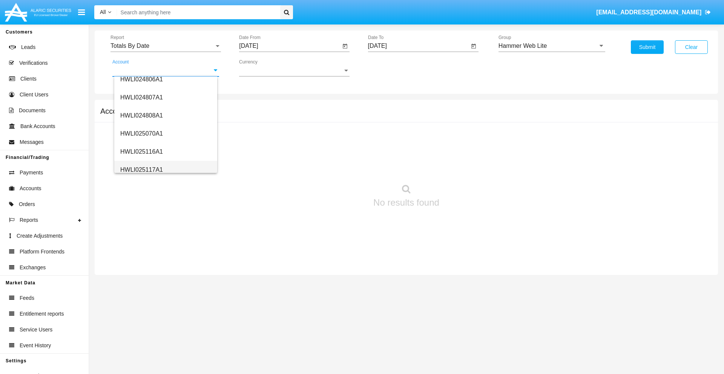
click at [141, 170] on span "HWLI025117A1" at bounding box center [141, 170] width 43 height 6
type input "HWLI025117A1"
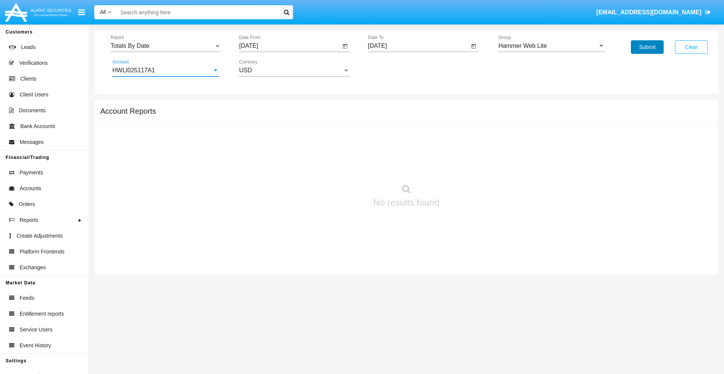
click at [647, 47] on button "Submit" at bounding box center [647, 47] width 33 height 14
click at [165, 46] on span "Report" at bounding box center [162, 46] width 104 height 7
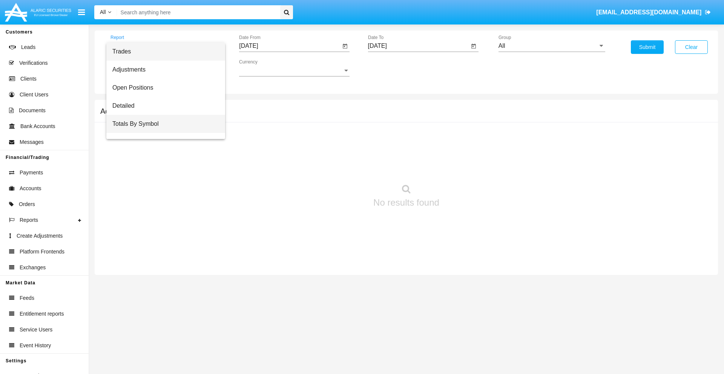
click at [162, 124] on span "Totals By Symbol" at bounding box center [165, 124] width 107 height 18
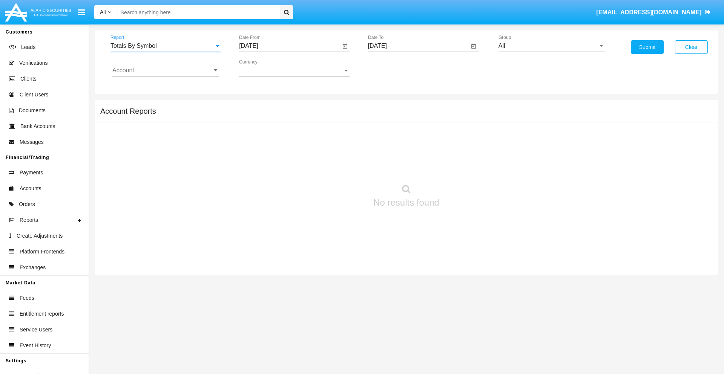
click at [289, 46] on input "[DATE]" at bounding box center [289, 46] width 101 height 7
click at [264, 68] on span "[DATE]" at bounding box center [257, 68] width 17 height 6
click at [336, 167] on div "2025" at bounding box center [337, 167] width 24 height 14
click at [310, 121] on div "[DATE]" at bounding box center [310, 122] width 24 height 14
click at [267, 146] on div "14" at bounding box center [267, 146] width 14 height 14
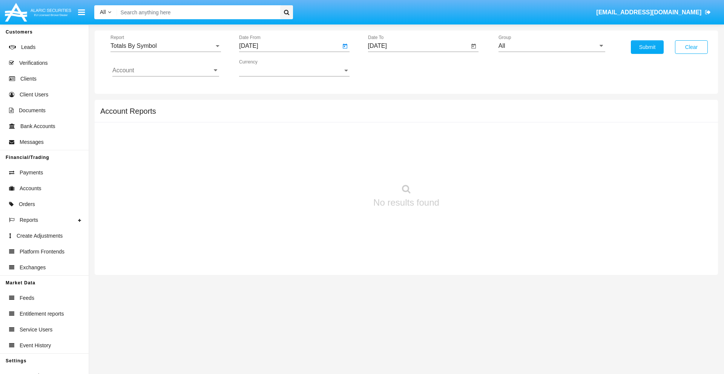
type input "07/14/25"
click at [418, 46] on input "[DATE]" at bounding box center [418, 46] width 101 height 7
click at [392, 68] on span "AUG 2025" at bounding box center [386, 68] width 17 height 6
click at [465, 167] on div "2025" at bounding box center [465, 167] width 24 height 14
click at [465, 121] on div "AUG" at bounding box center [465, 122] width 24 height 14
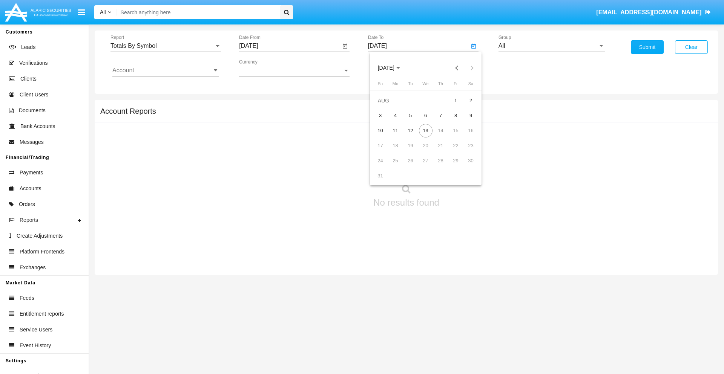
click at [425, 130] on div "13" at bounding box center [426, 131] width 14 height 14
type input "08/13/25"
click at [551, 46] on input "All" at bounding box center [551, 46] width 107 height 7
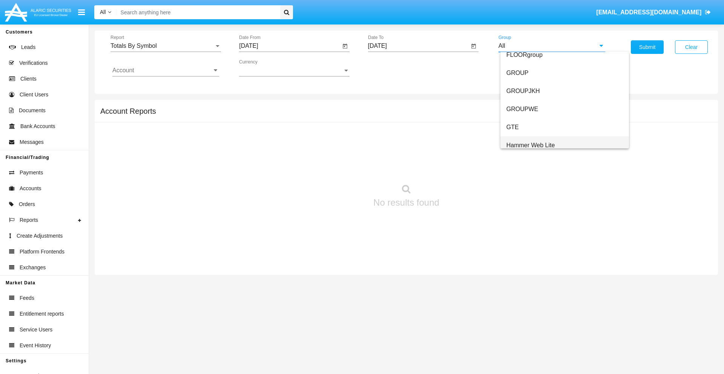
click at [530, 145] on span "Hammer Web Lite" at bounding box center [530, 145] width 49 height 6
type input "Hammer Web Lite"
click at [165, 70] on input "Account" at bounding box center [165, 70] width 107 height 7
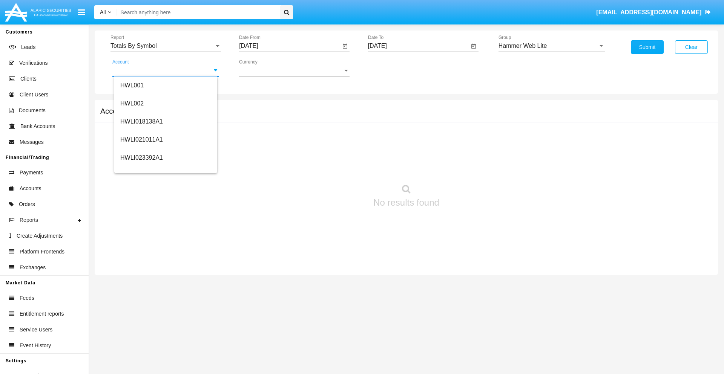
scroll to position [115, 0]
click at [141, 170] on span "HWLI025117A1" at bounding box center [141, 170] width 43 height 6
type input "HWLI025117A1"
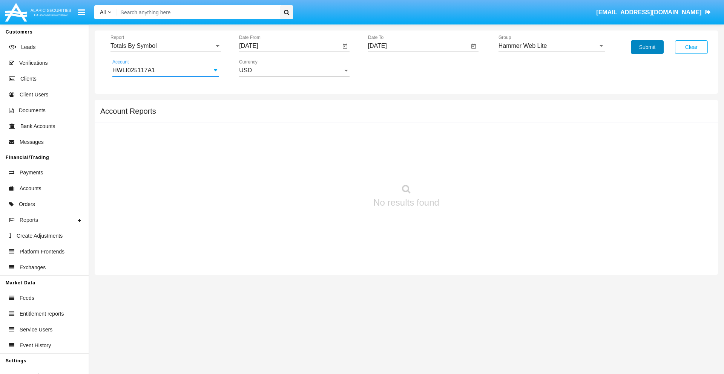
click at [647, 47] on button "Submit" at bounding box center [647, 47] width 33 height 14
click at [165, 46] on span "Report" at bounding box center [162, 46] width 104 height 7
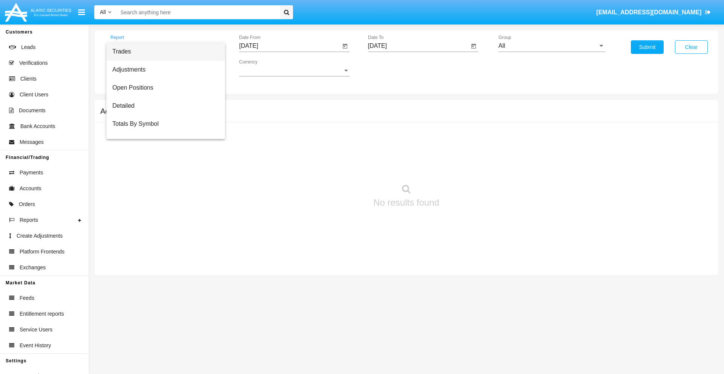
click at [162, 52] on span "Trades" at bounding box center [165, 52] width 107 height 18
click at [289, 46] on input "[DATE]" at bounding box center [289, 46] width 101 height 7
click at [264, 68] on span "[DATE]" at bounding box center [257, 68] width 17 height 6
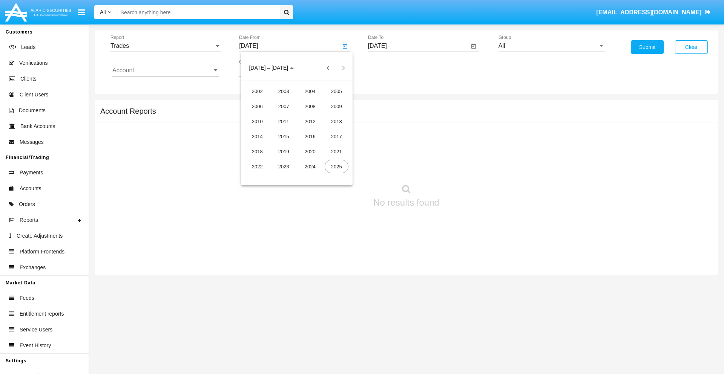
click at [336, 167] on div "2025" at bounding box center [337, 167] width 24 height 14
click at [257, 121] on div "MAY" at bounding box center [257, 122] width 24 height 14
click at [282, 130] on div "13" at bounding box center [282, 131] width 14 height 14
type input "[DATE]"
click at [418, 46] on input "[DATE]" at bounding box center [418, 46] width 101 height 7
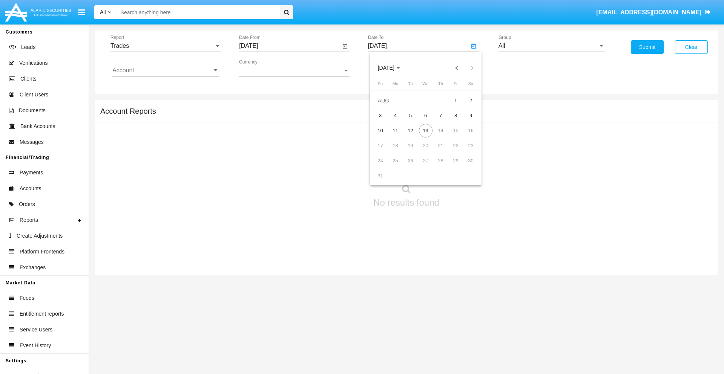
click at [392, 68] on span "[DATE]" at bounding box center [386, 68] width 17 height 6
click at [465, 167] on div "2025" at bounding box center [465, 167] width 24 height 14
click at [465, 121] on div "AUG" at bounding box center [465, 122] width 24 height 14
click at [425, 130] on div "13" at bounding box center [426, 131] width 14 height 14
type input "[DATE]"
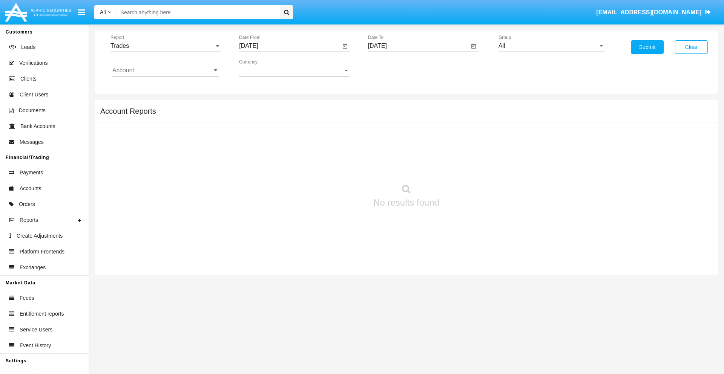
click at [551, 46] on input "All" at bounding box center [551, 46] width 107 height 7
click at [530, 145] on span "Hammer Web Lite" at bounding box center [530, 145] width 49 height 6
type input "Hammer Web Lite"
click at [165, 70] on input "Account" at bounding box center [165, 70] width 107 height 7
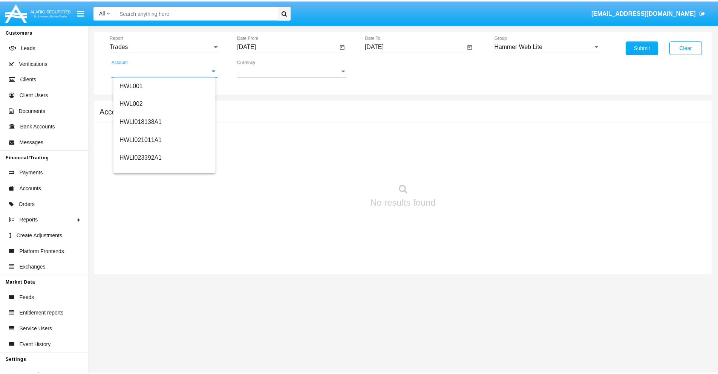
scroll to position [115, 0]
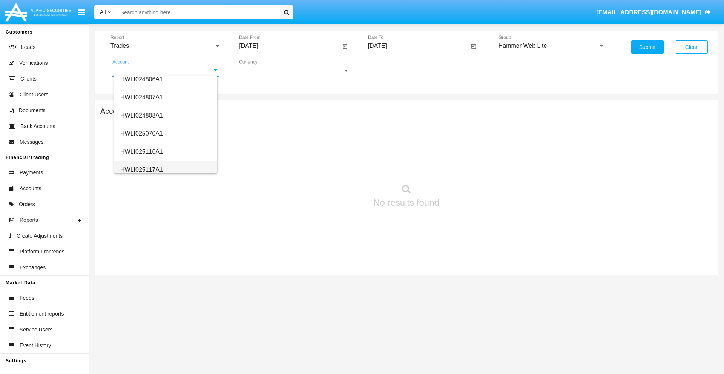
click at [141, 170] on span "HWLI025117A1" at bounding box center [141, 170] width 43 height 6
type input "HWLI025117A1"
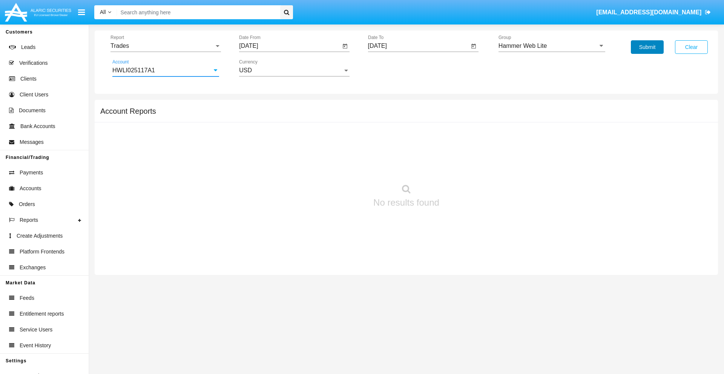
click at [647, 47] on button "Submit" at bounding box center [647, 47] width 33 height 14
click at [165, 46] on span "Report" at bounding box center [162, 46] width 104 height 7
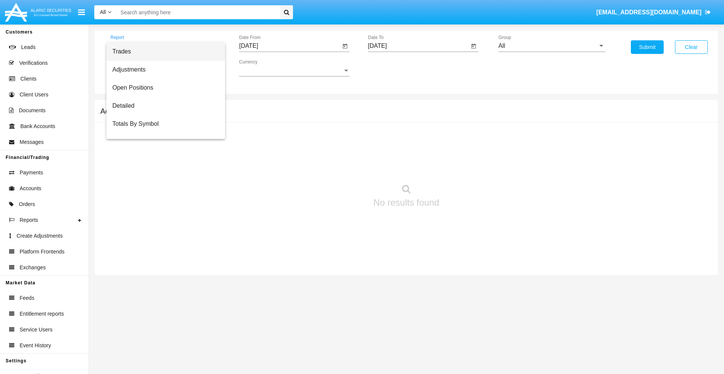
click at [162, 52] on span "Trades" at bounding box center [165, 52] width 107 height 18
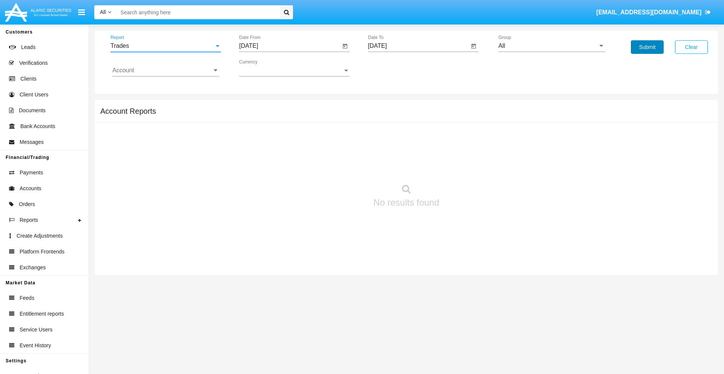
click at [647, 47] on button "Submit" at bounding box center [647, 47] width 33 height 14
click at [165, 46] on span "Report" at bounding box center [162, 46] width 104 height 7
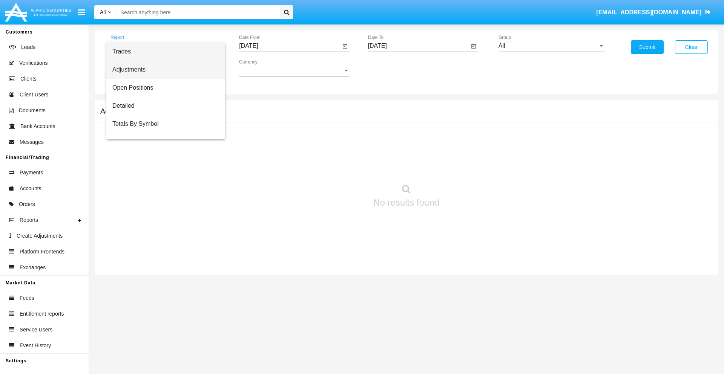
click at [162, 70] on span "Adjustments" at bounding box center [165, 70] width 107 height 18
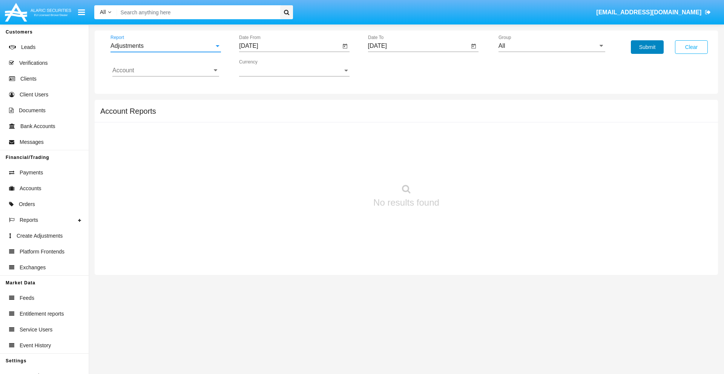
click at [647, 47] on button "Submit" at bounding box center [647, 47] width 33 height 14
click at [165, 46] on span "Report" at bounding box center [162, 46] width 104 height 7
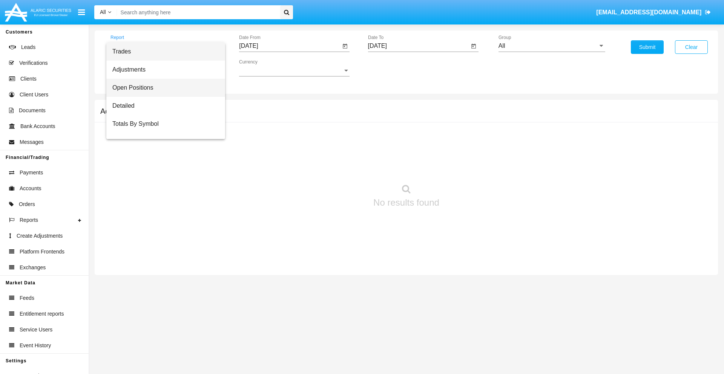
click at [162, 88] on span "Open Positions" at bounding box center [165, 88] width 107 height 18
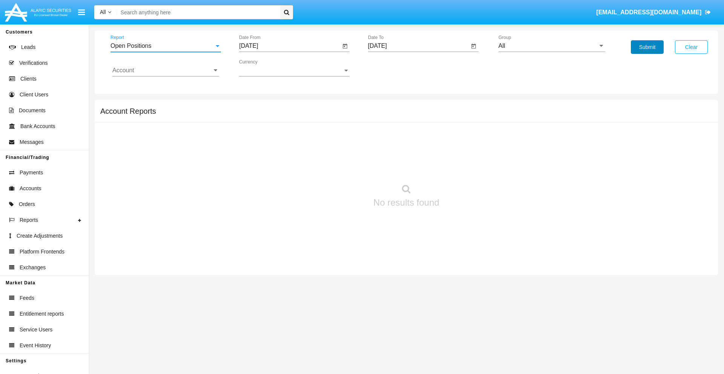
click at [647, 47] on button "Submit" at bounding box center [647, 47] width 33 height 14
click at [165, 46] on span "Report" at bounding box center [162, 46] width 104 height 7
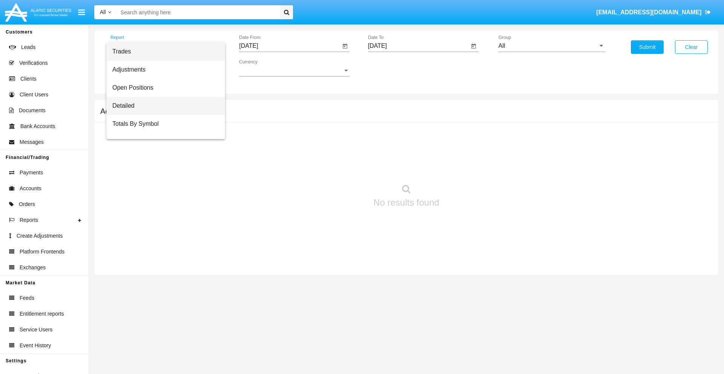
click at [162, 106] on span "Detailed" at bounding box center [165, 106] width 107 height 18
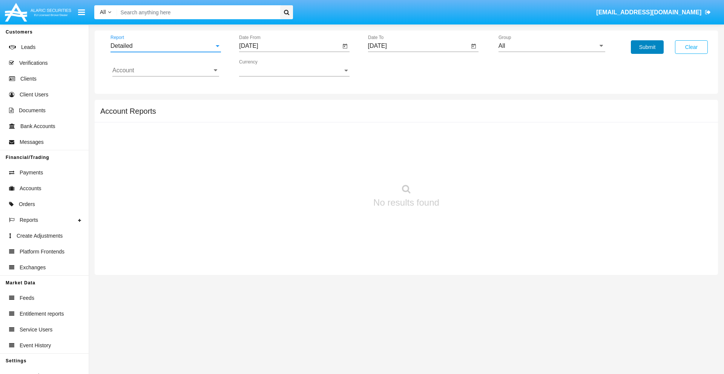
click at [647, 47] on button "Submit" at bounding box center [647, 47] width 33 height 14
click at [165, 46] on span "Report" at bounding box center [162, 46] width 104 height 7
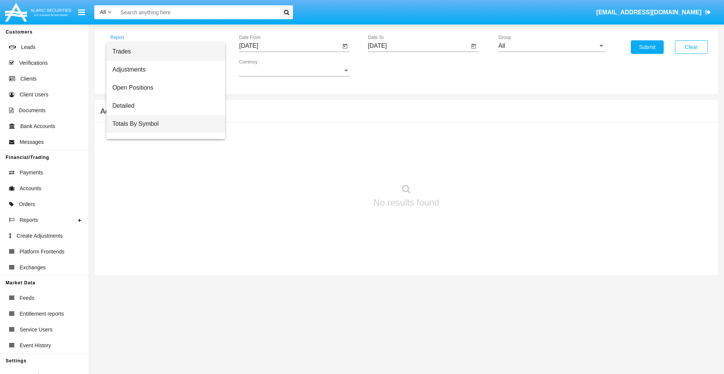
click at [162, 124] on span "Totals By Symbol" at bounding box center [165, 124] width 107 height 18
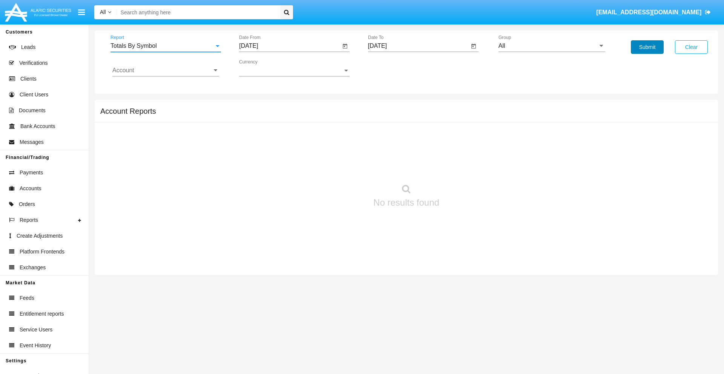
click at [647, 47] on button "Submit" at bounding box center [647, 47] width 33 height 14
click at [165, 46] on span "Report" at bounding box center [162, 46] width 104 height 7
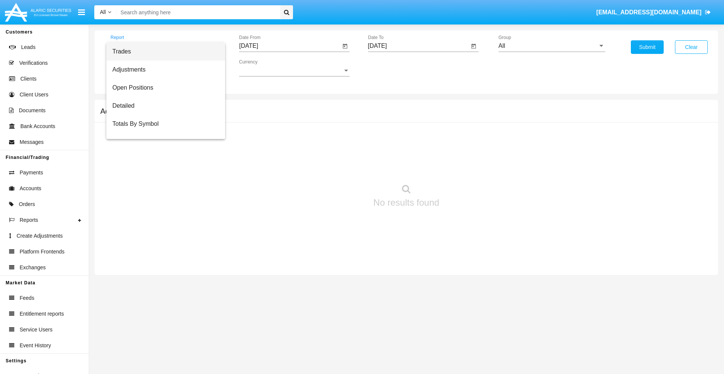
scroll to position [12, 0]
click at [162, 130] on span "Totals By Date" at bounding box center [165, 130] width 107 height 18
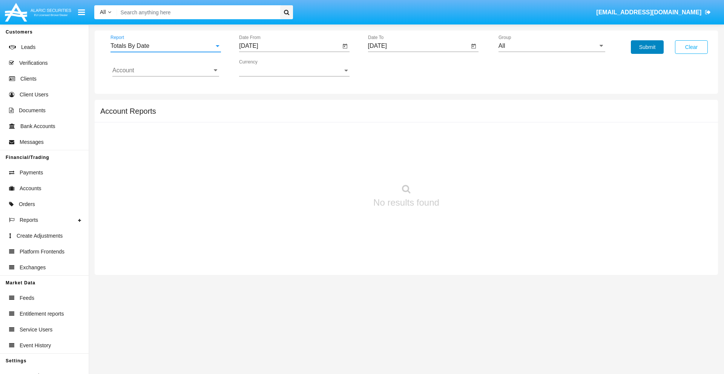
click at [647, 47] on button "Submit" at bounding box center [647, 47] width 33 height 14
click at [165, 46] on span "Report" at bounding box center [162, 46] width 104 height 7
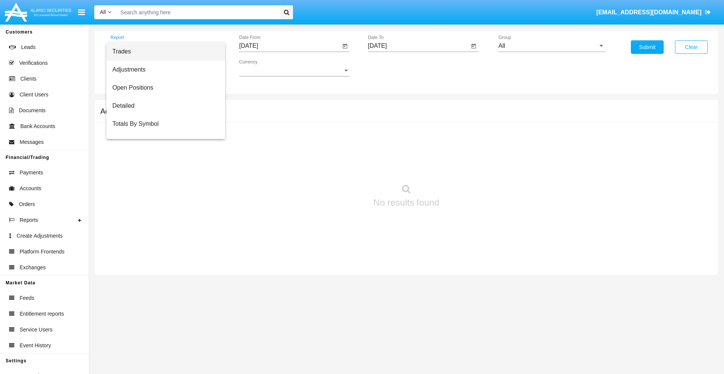
scroll to position [30, 0]
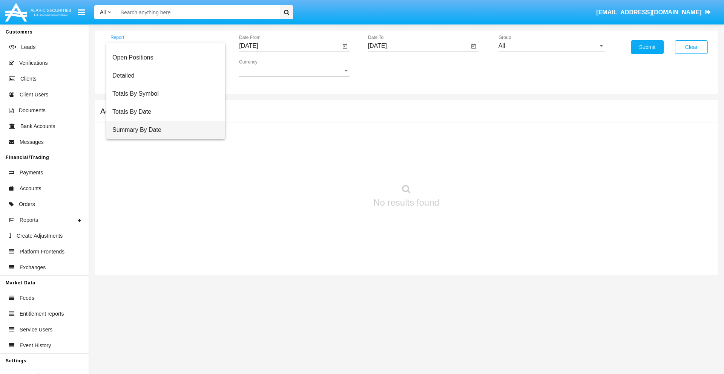
click at [162, 130] on span "Summary By Date" at bounding box center [165, 130] width 107 height 18
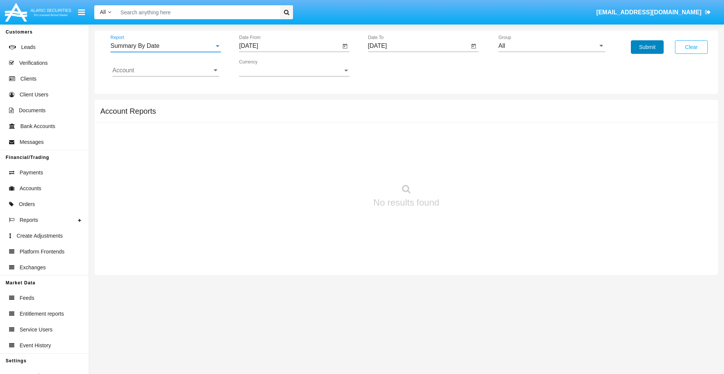
click at [647, 47] on button "Submit" at bounding box center [647, 47] width 33 height 14
